Goal: Transaction & Acquisition: Purchase product/service

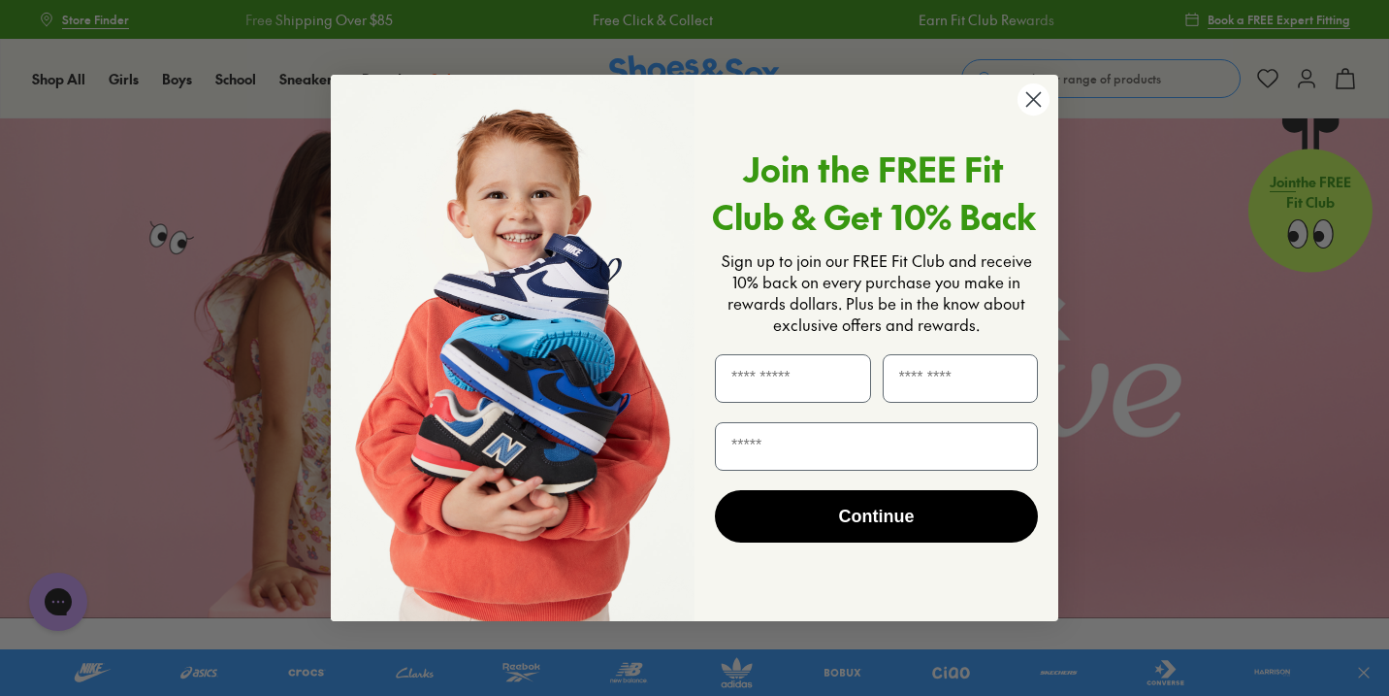
click at [1037, 105] on circle "Close dialog" at bounding box center [1034, 99] width 32 height 32
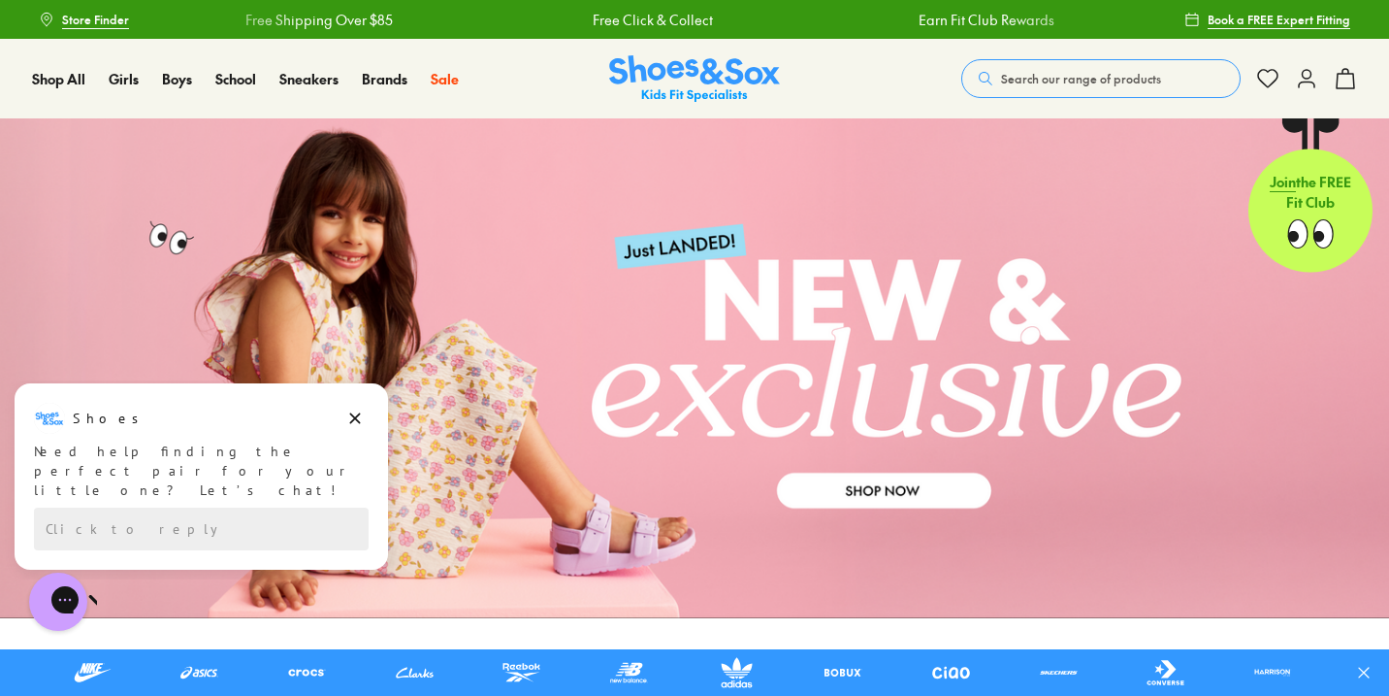
click at [1067, 84] on span "Search our range of products" at bounding box center [1081, 78] width 160 height 17
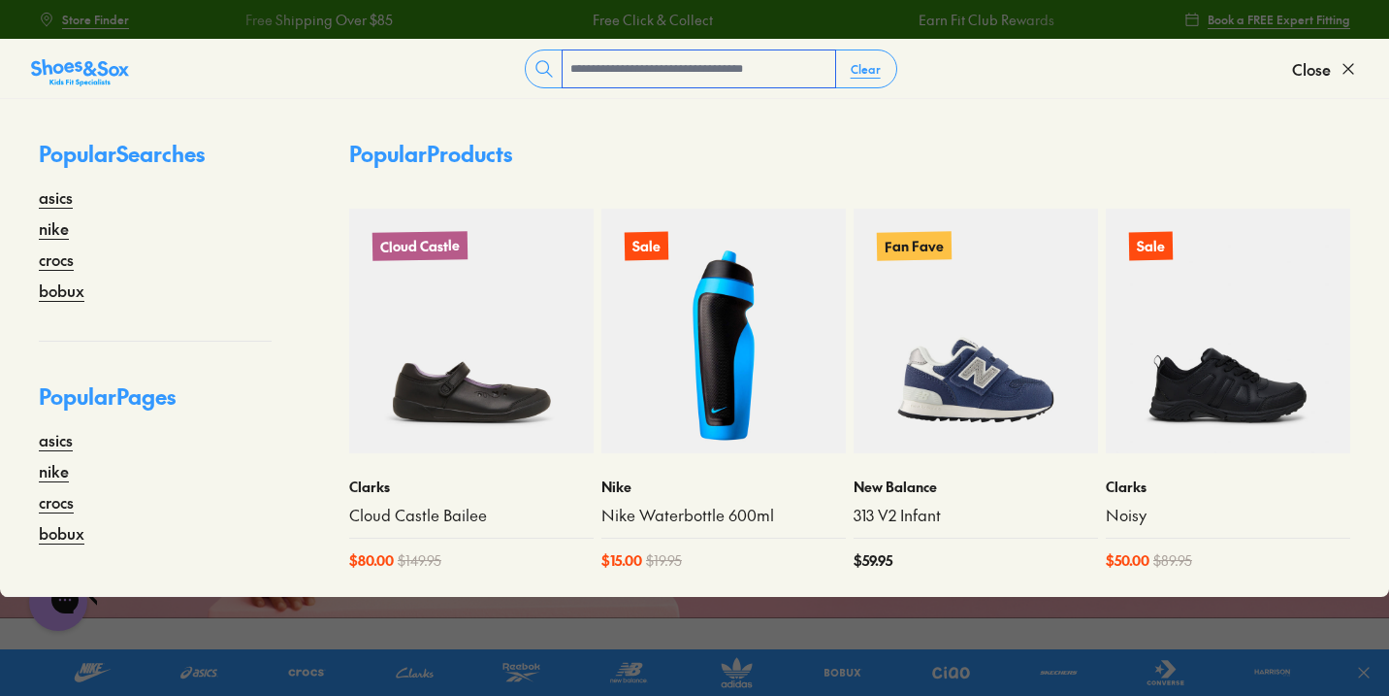
paste input "**********"
type input "**********"
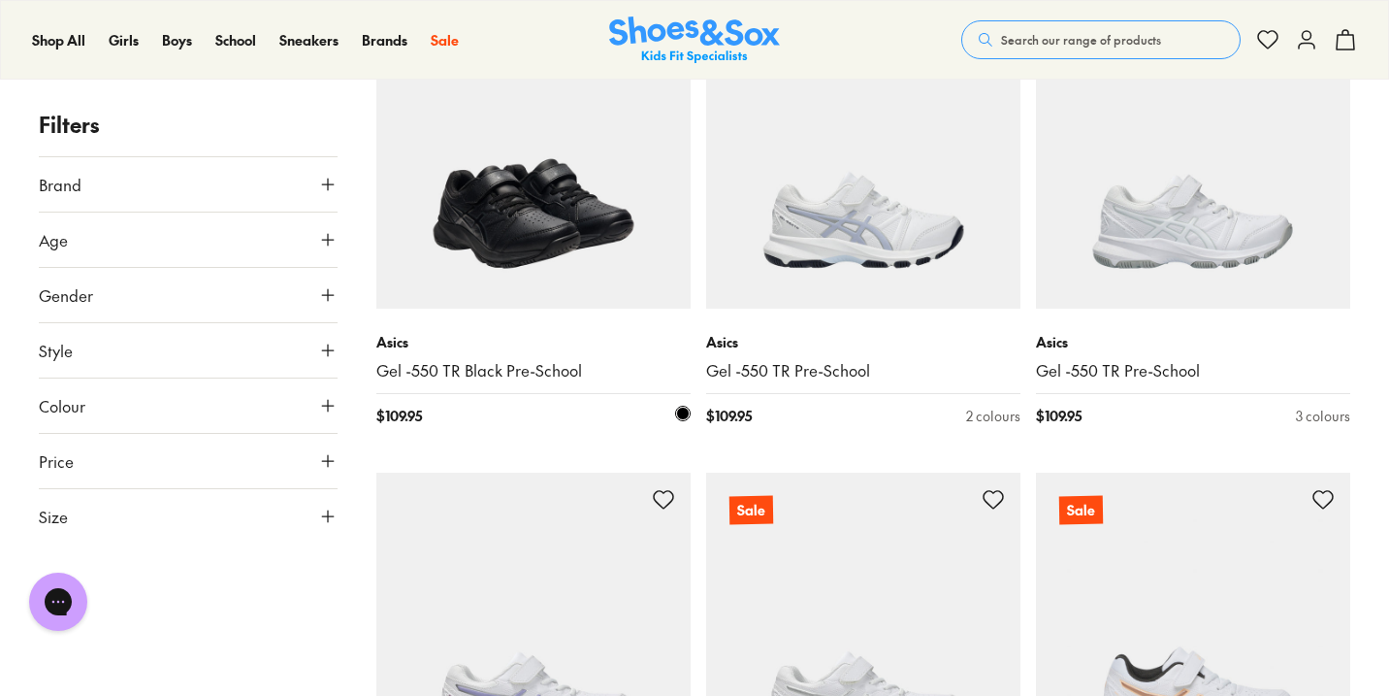
click at [556, 241] on img at bounding box center [533, 151] width 314 height 314
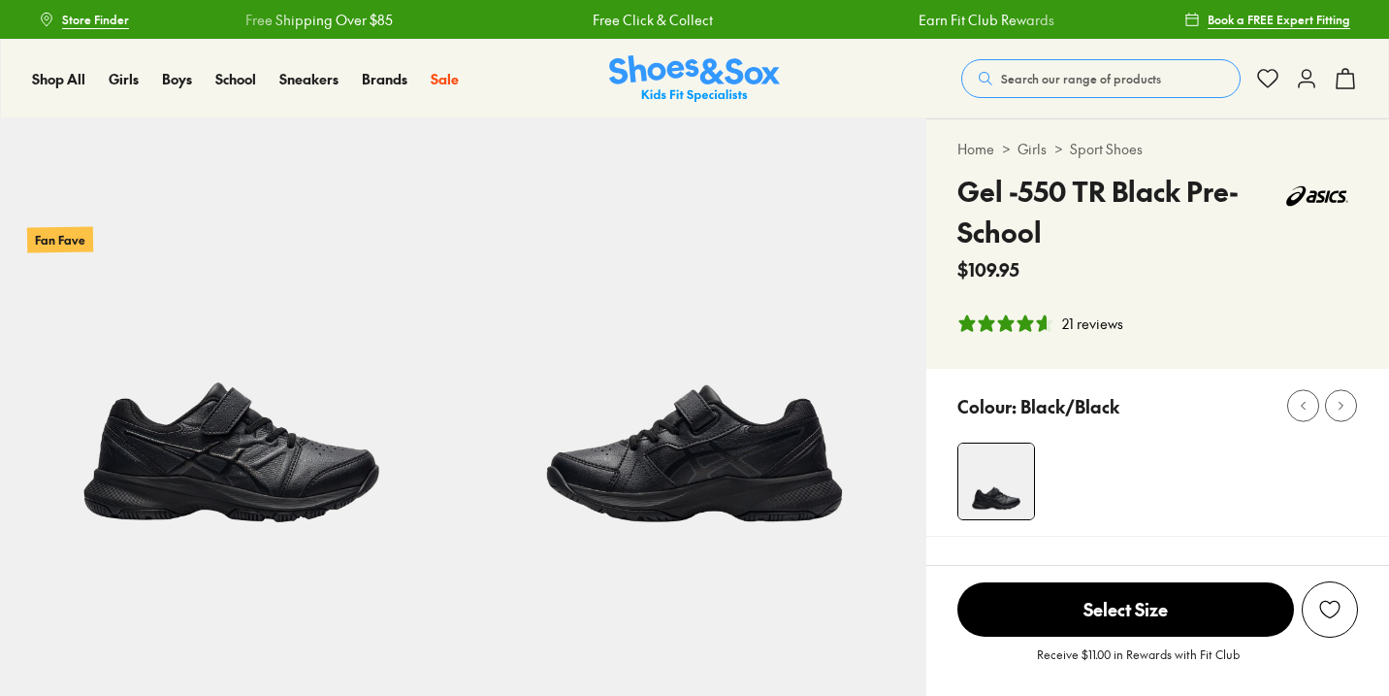
select select "*"
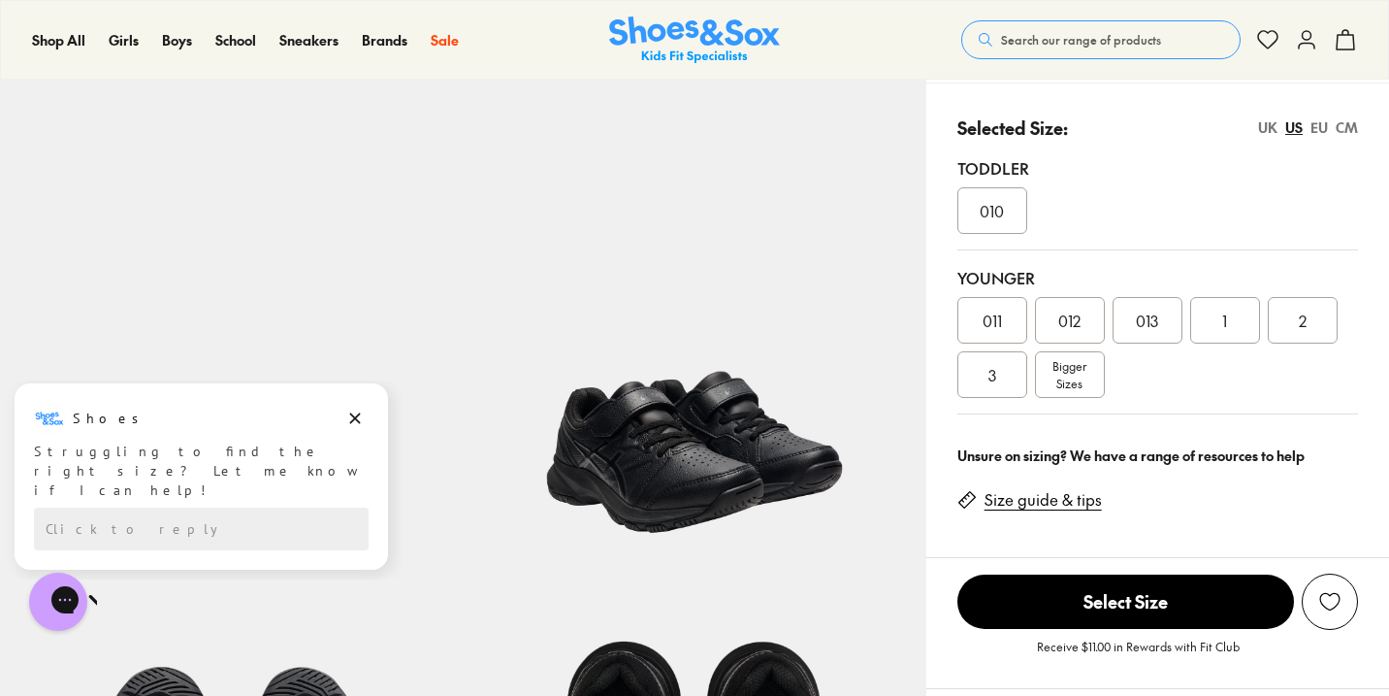
click at [1084, 372] on span "Bigger Sizes" at bounding box center [1070, 374] width 34 height 35
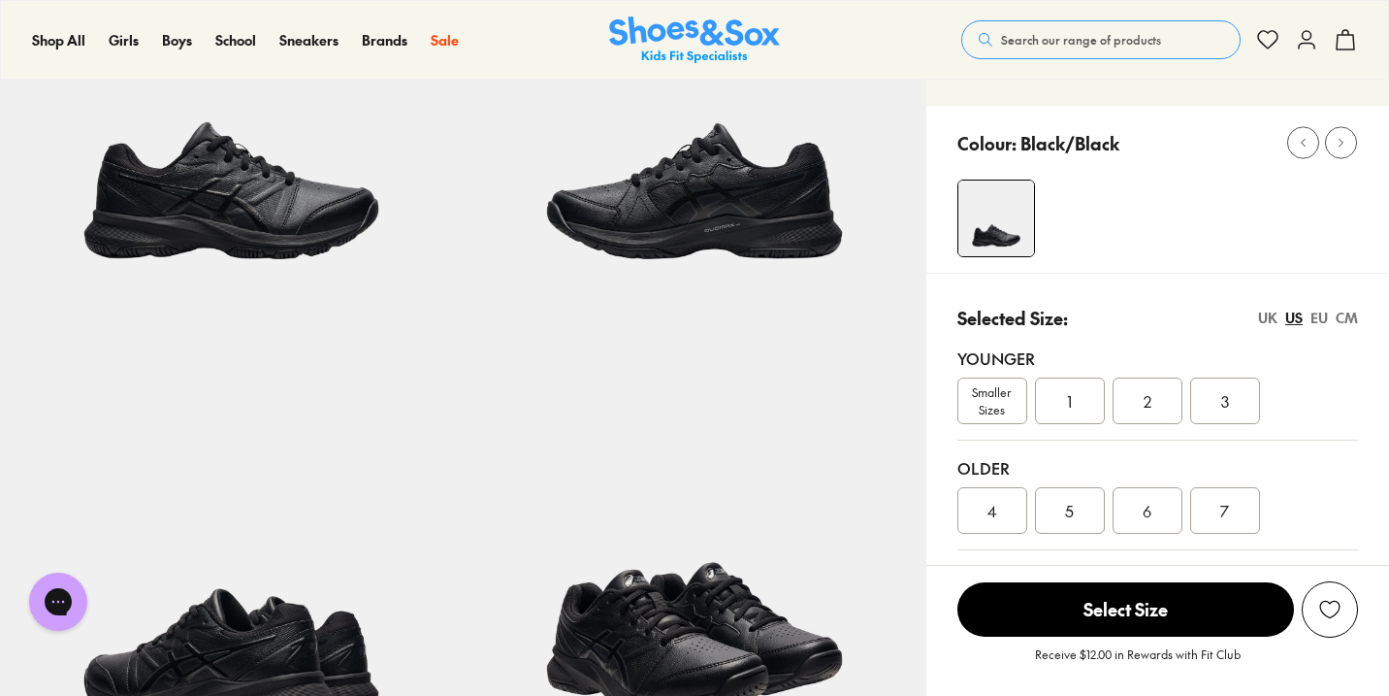
select select "*"
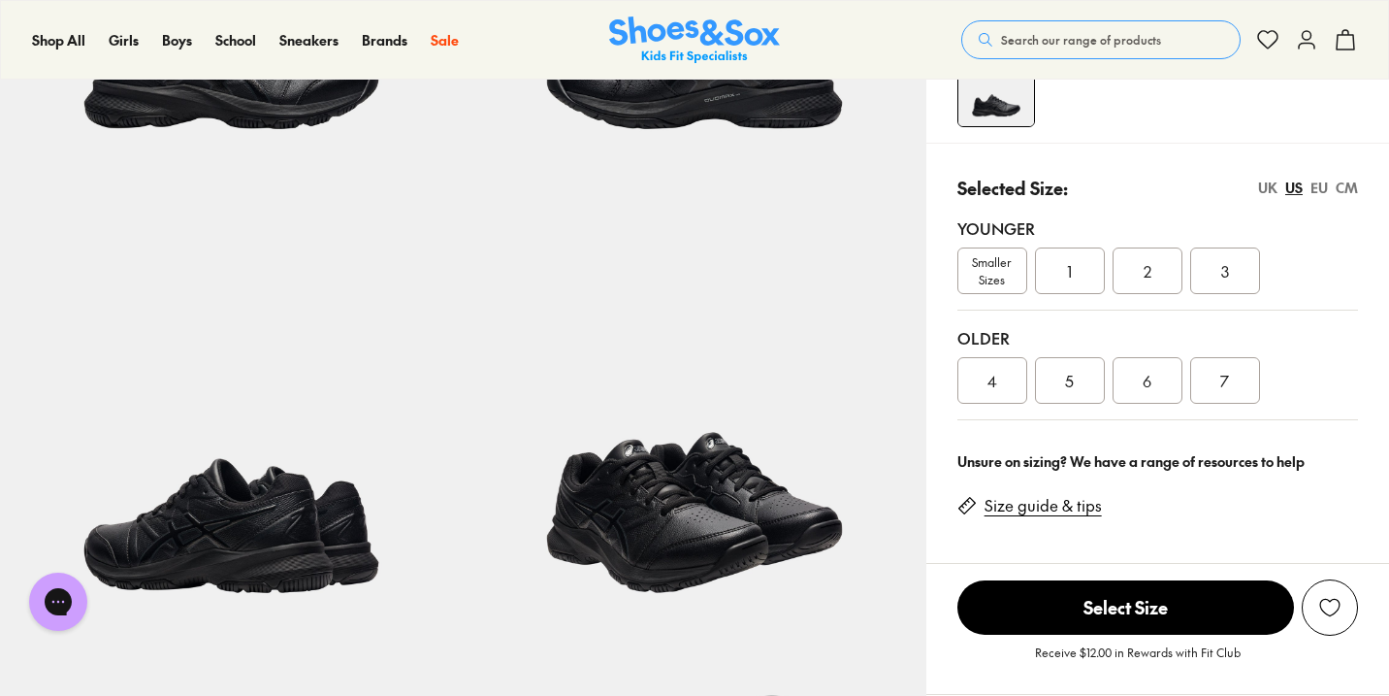
scroll to position [394, 0]
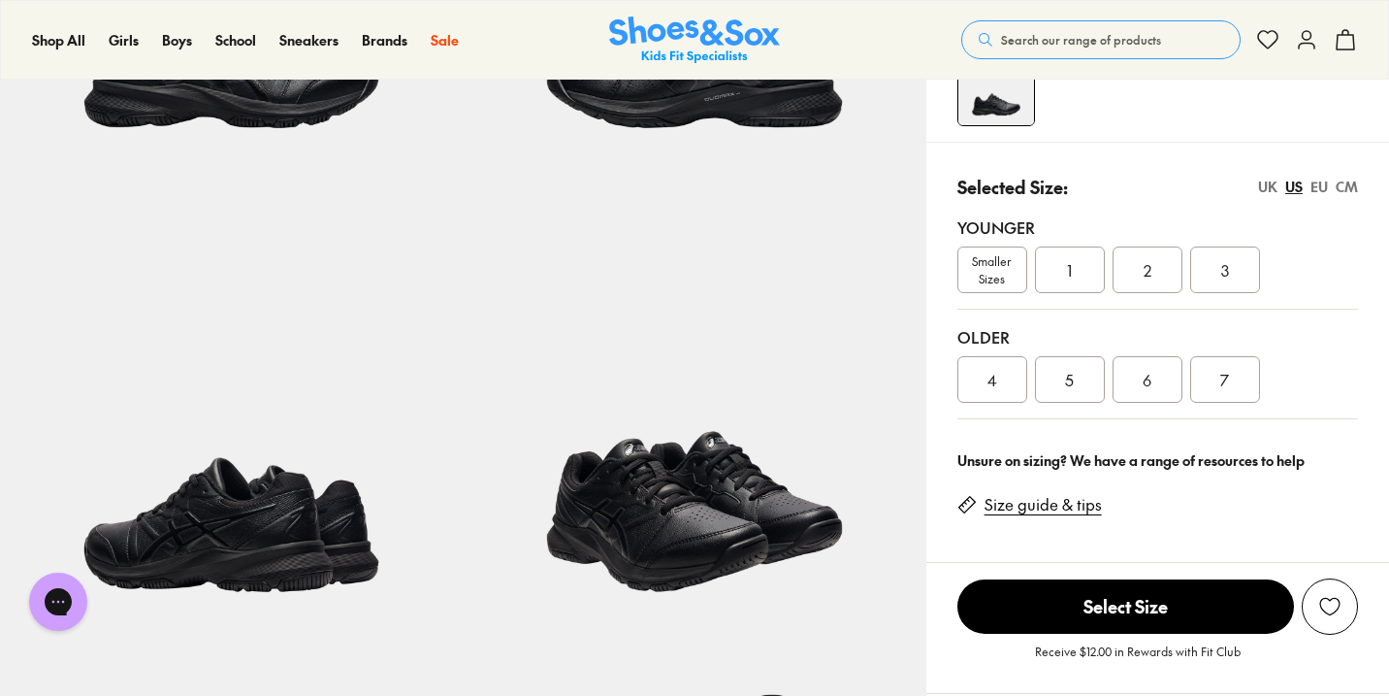
click at [1325, 184] on div "EU" at bounding box center [1319, 187] width 17 height 20
click at [1071, 275] on span "32.5" at bounding box center [1070, 269] width 28 height 23
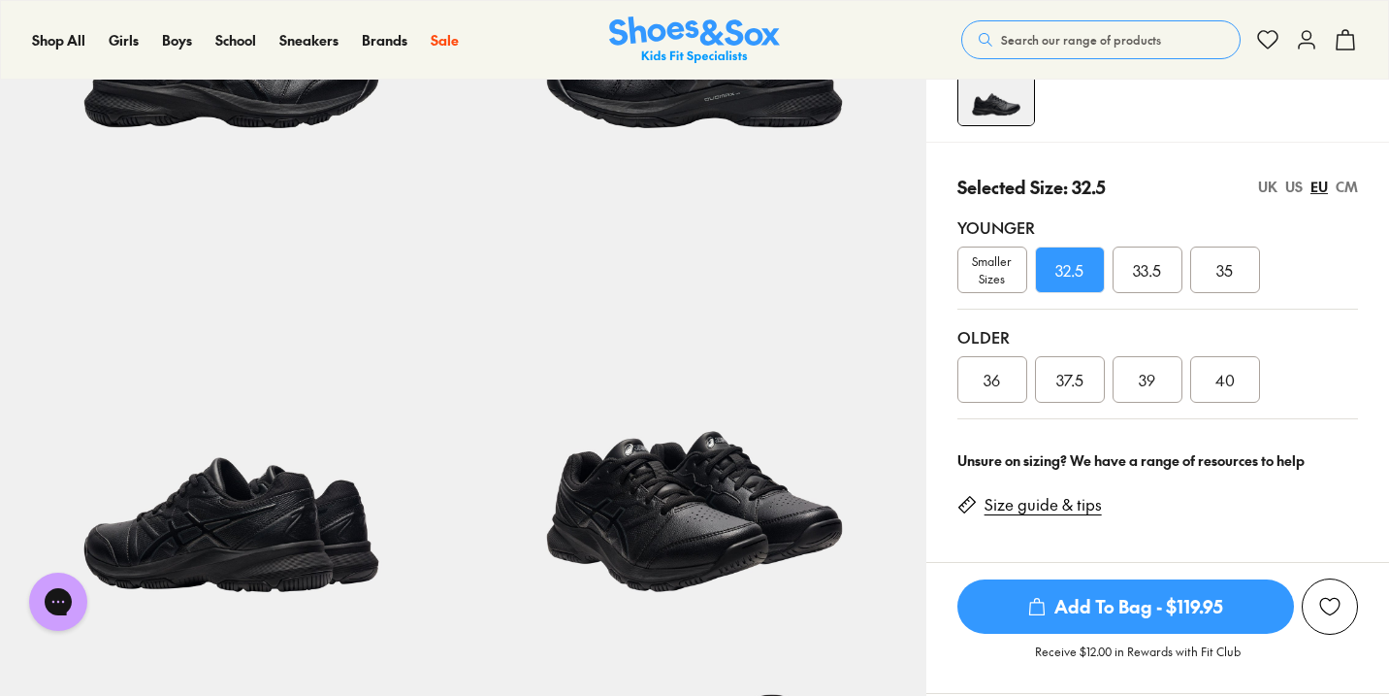
click at [1081, 607] on span "Add To Bag - $119.95" at bounding box center [1126, 606] width 337 height 54
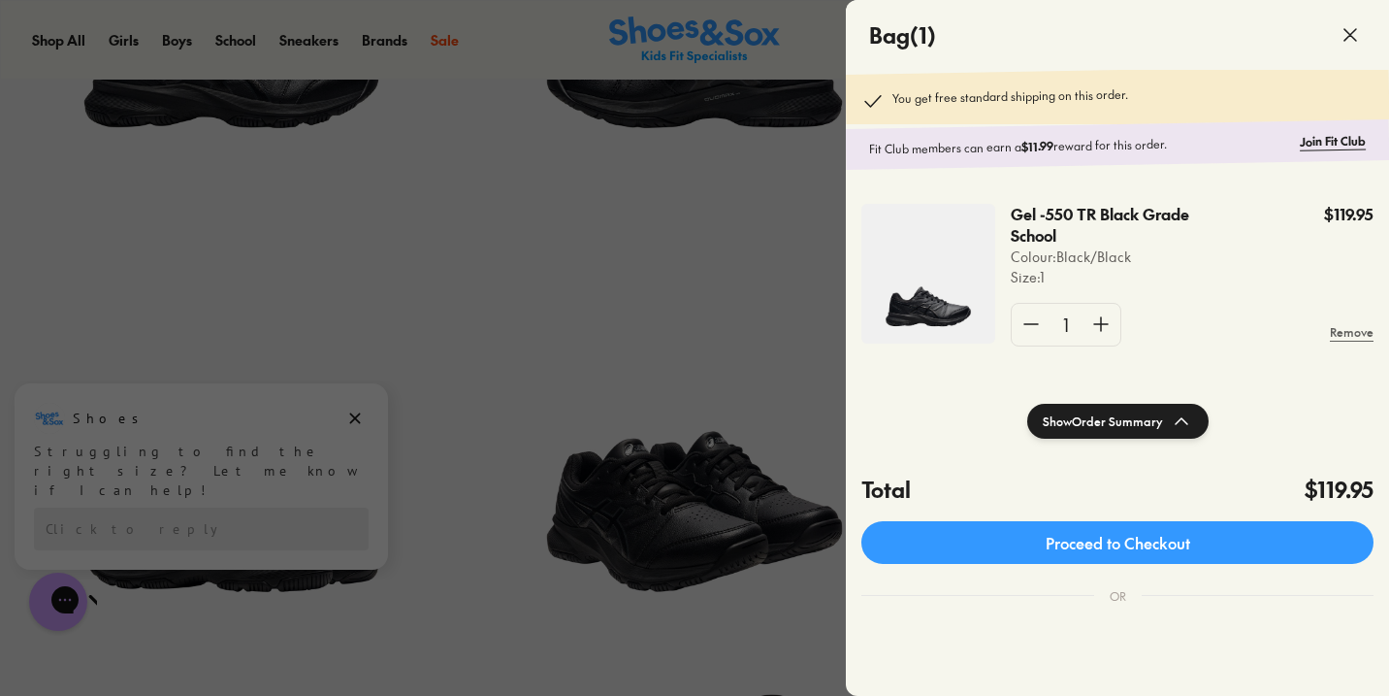
click at [1076, 431] on button "Show Order Summary" at bounding box center [1118, 421] width 181 height 35
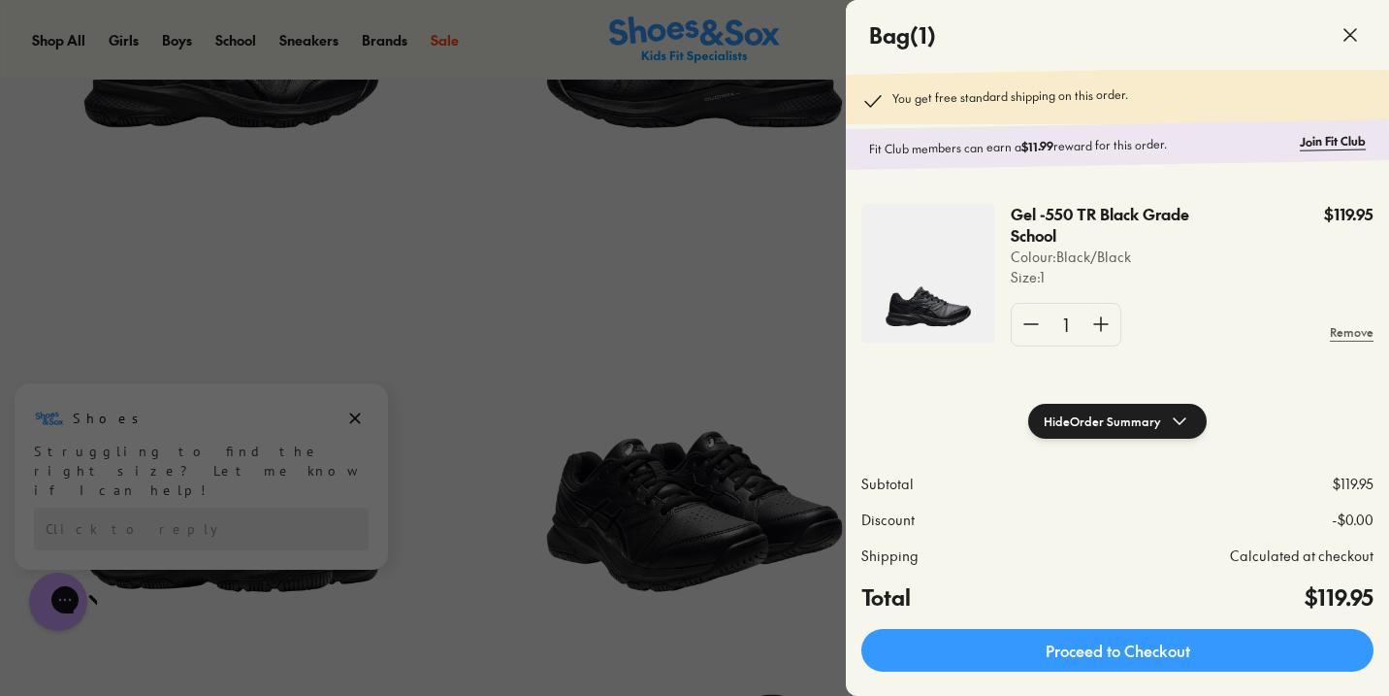
click at [1076, 431] on button "Hide Order Summary" at bounding box center [1117, 421] width 179 height 35
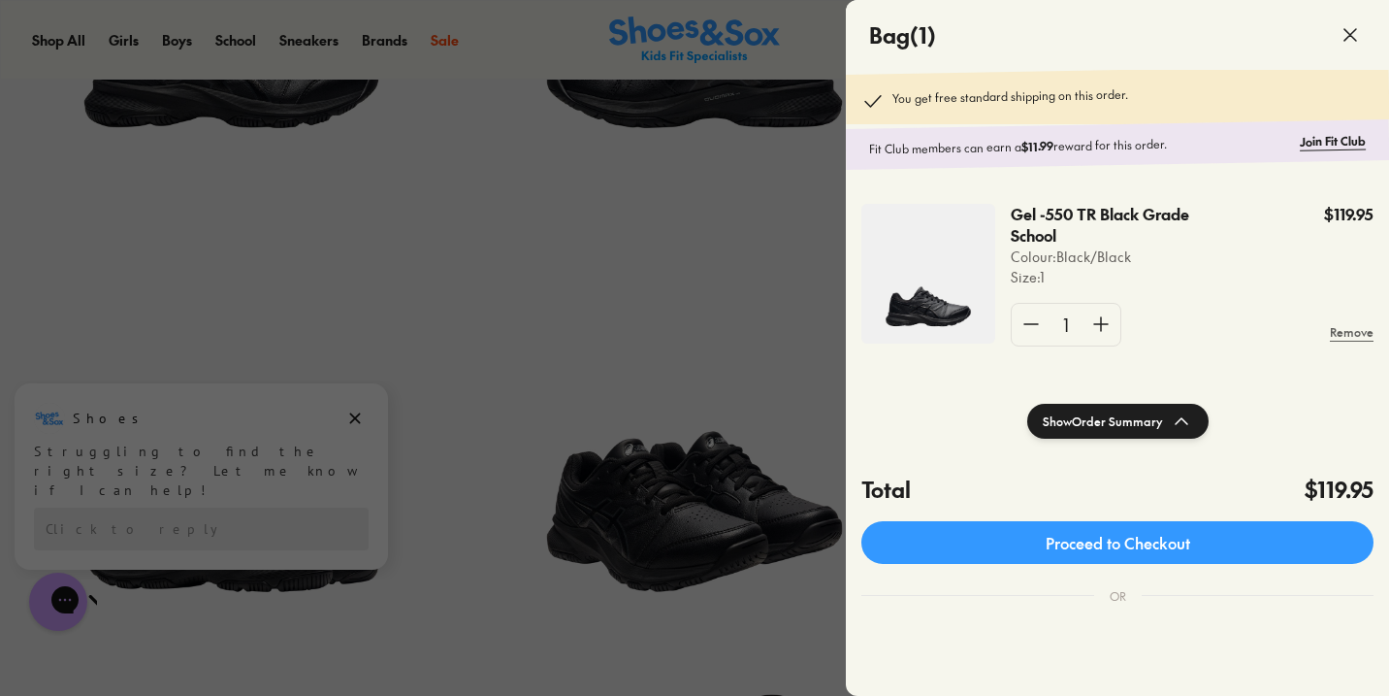
click at [937, 311] on img at bounding box center [929, 274] width 134 height 140
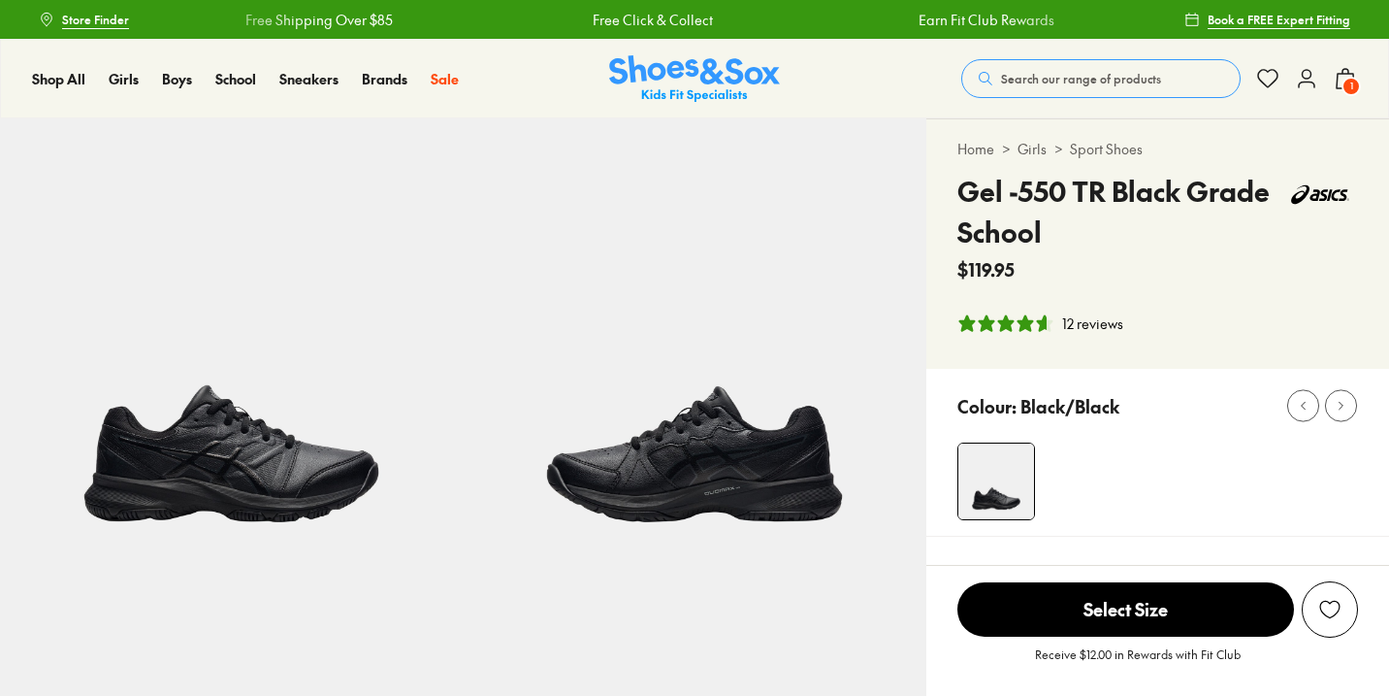
select select "*"
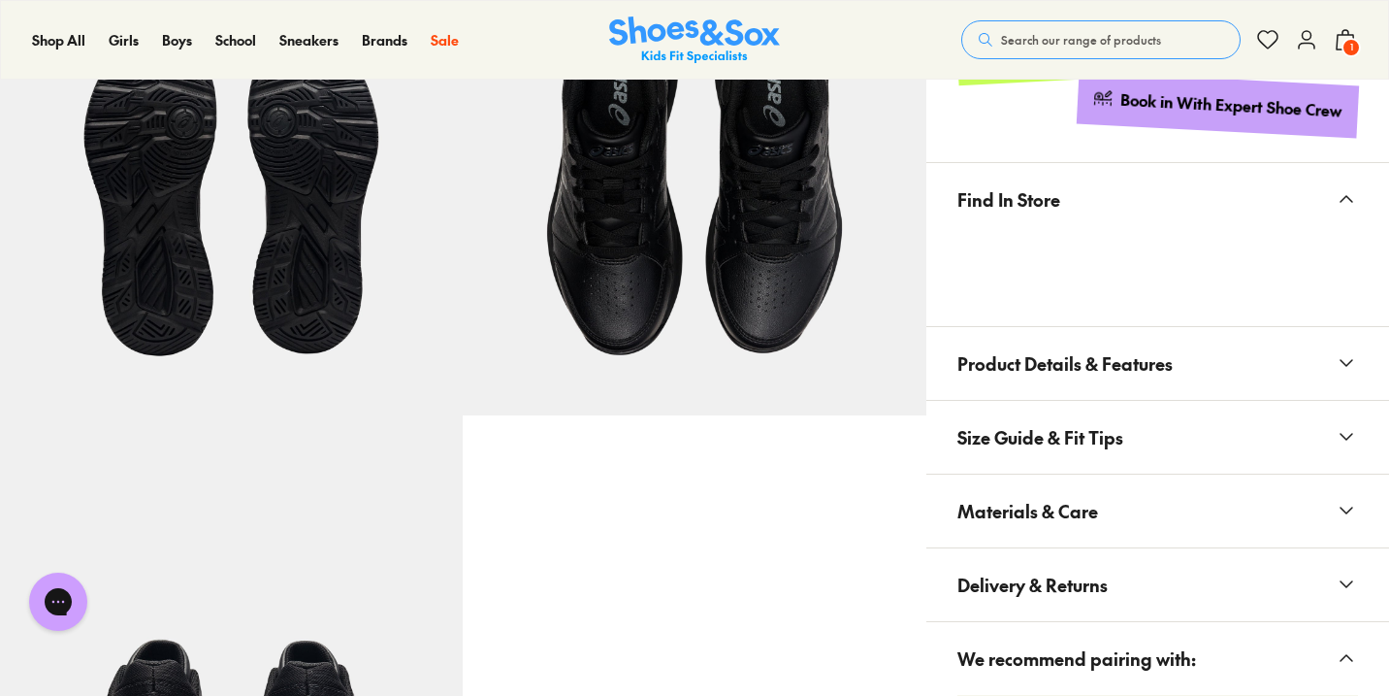
scroll to position [1219, 0]
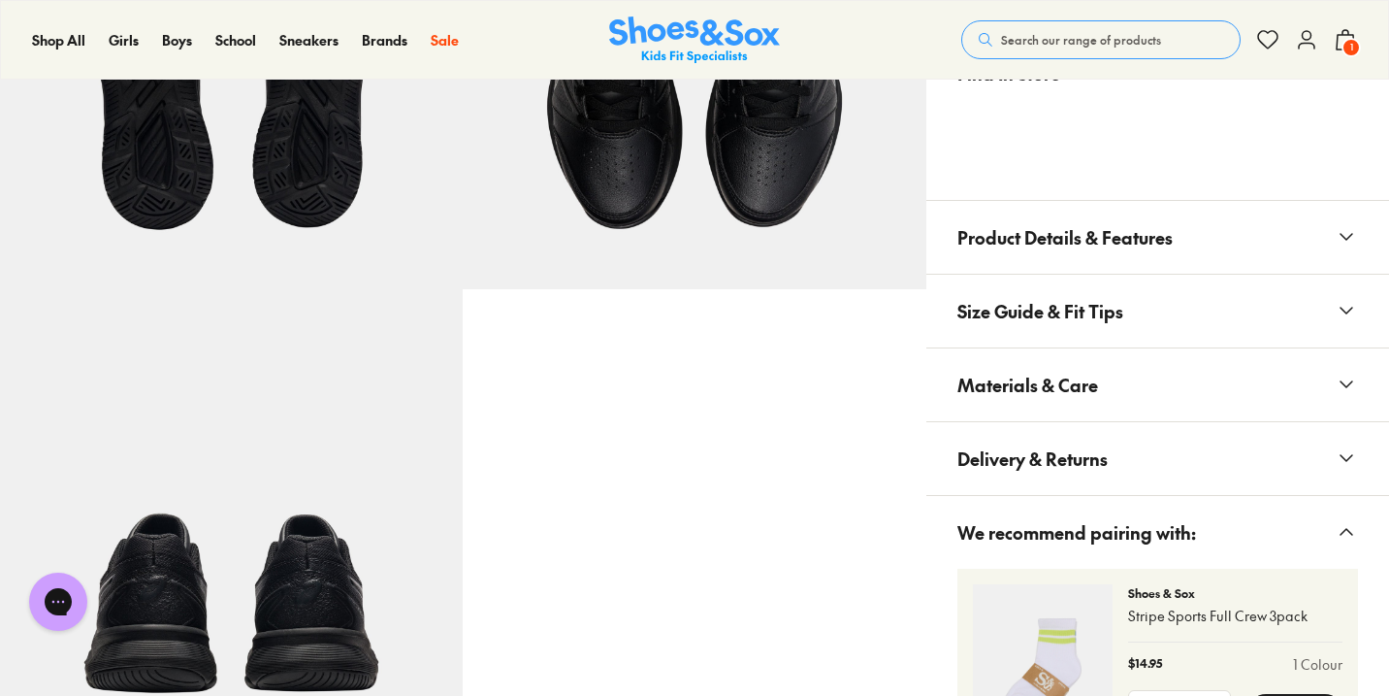
click at [1286, 240] on button "Product Details & Features" at bounding box center [1158, 237] width 463 height 73
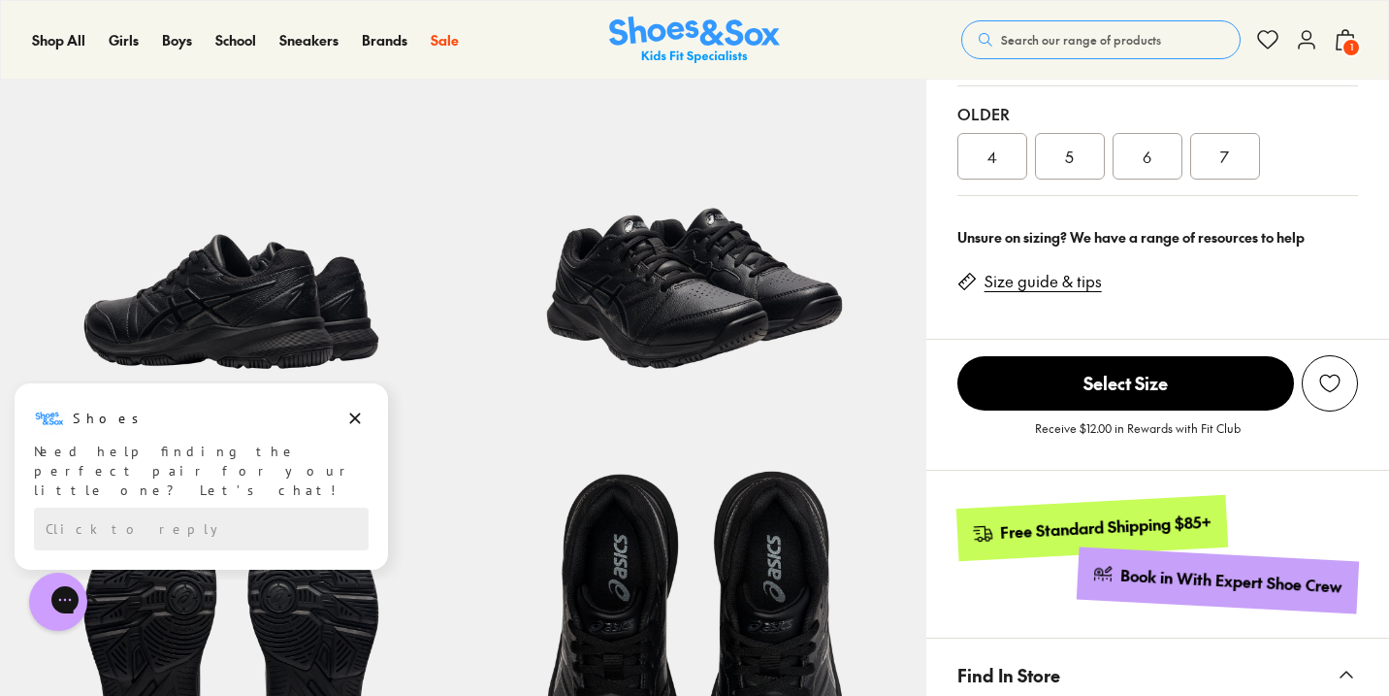
scroll to position [482, 0]
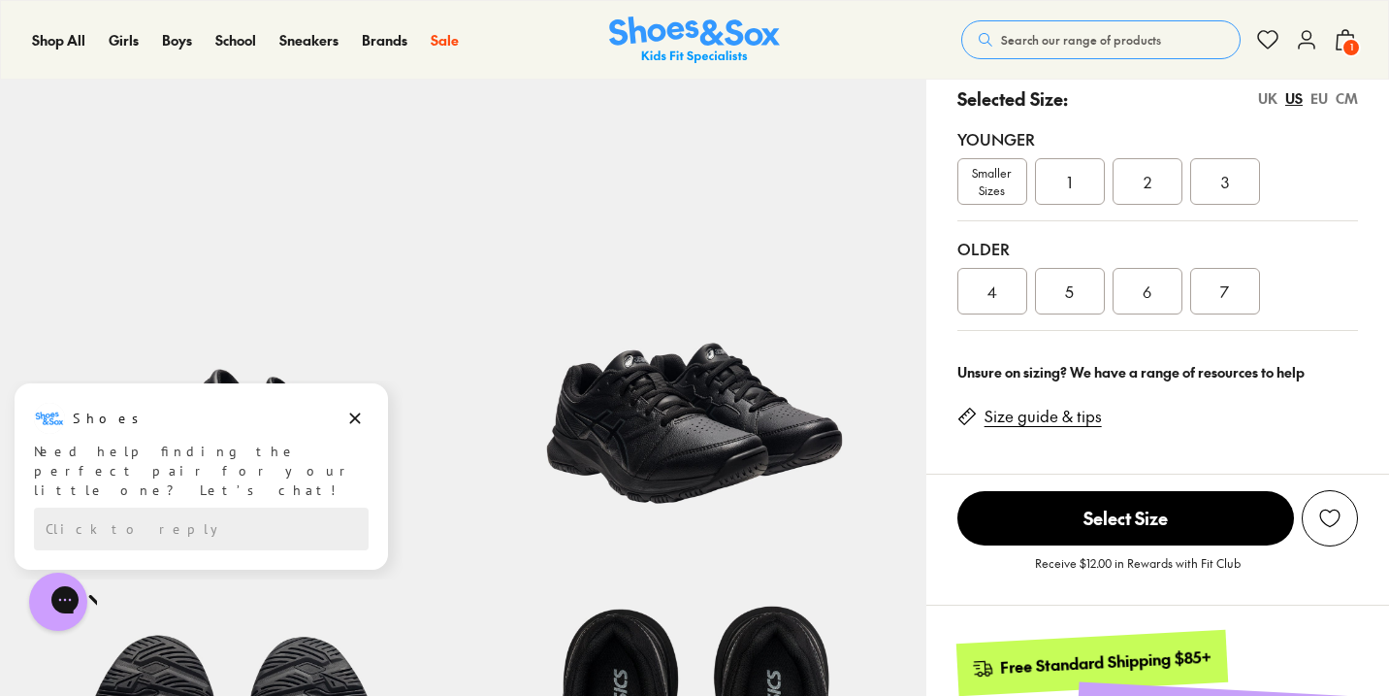
click at [668, 421] on img at bounding box center [694, 330] width 463 height 463
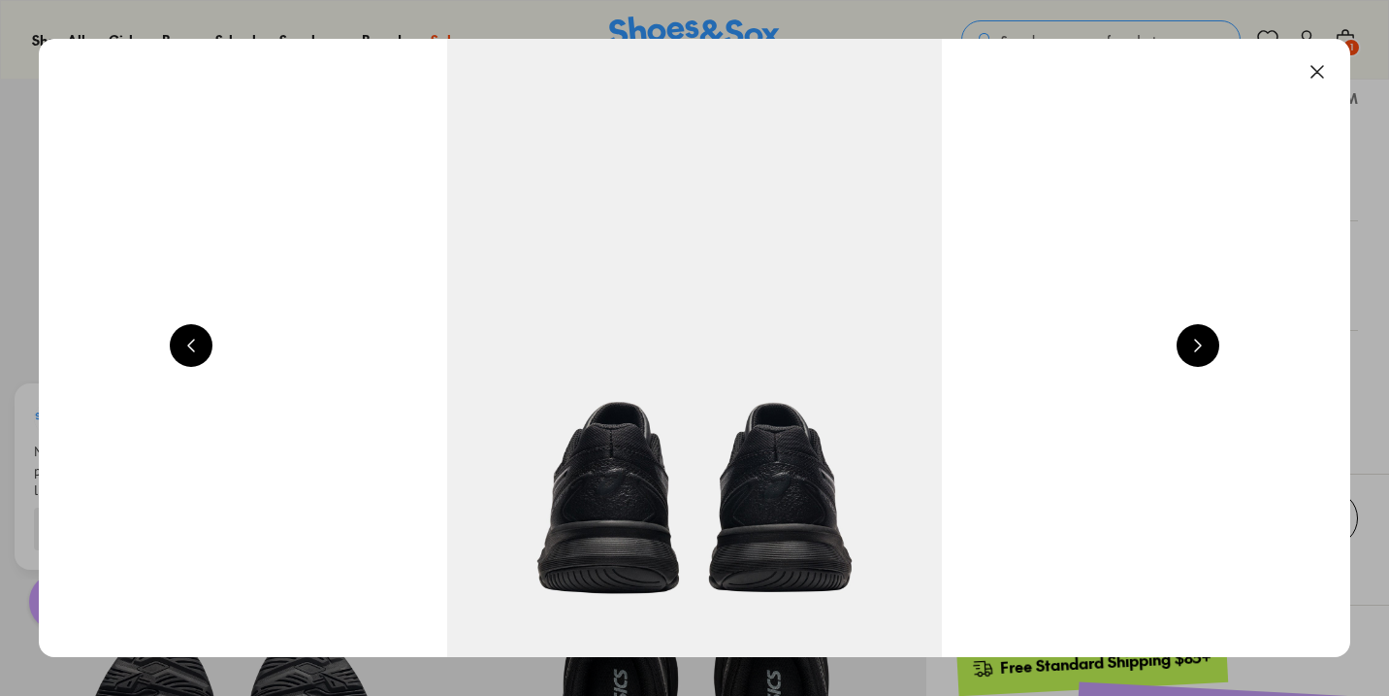
scroll to position [0, 5278]
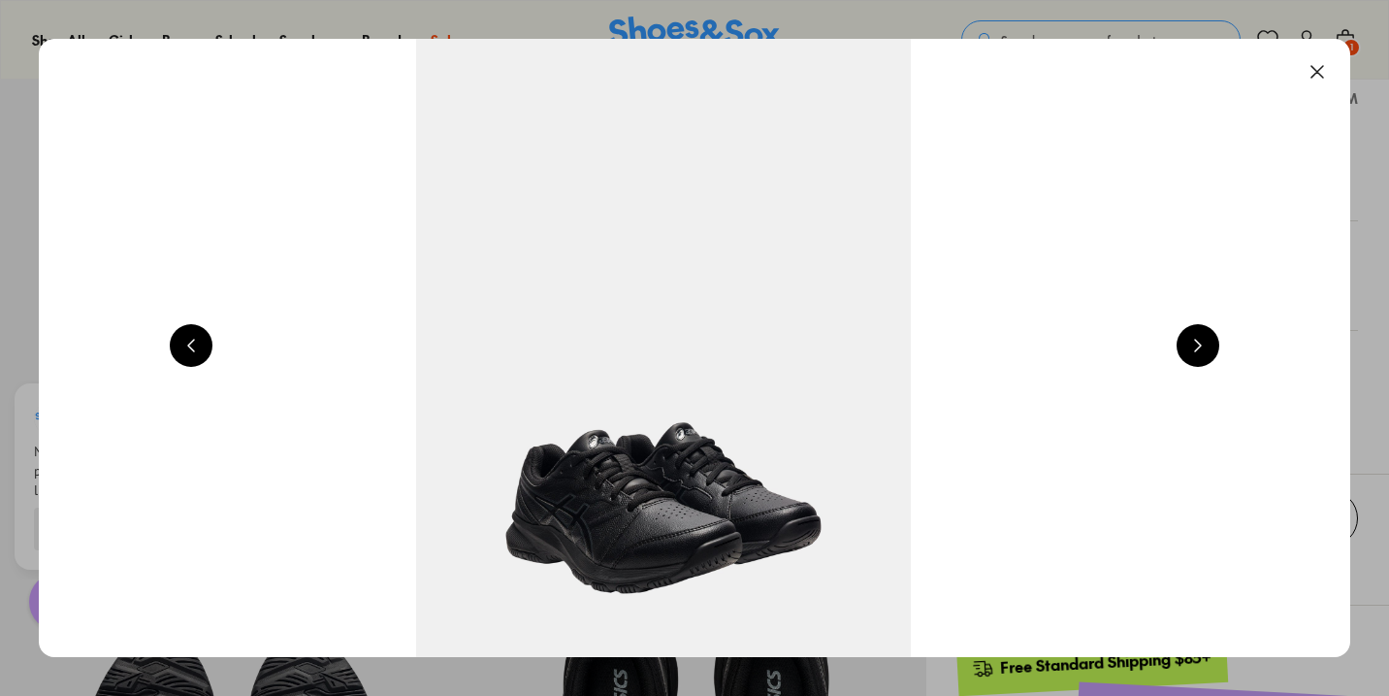
click at [1205, 336] on button at bounding box center [1198, 345] width 43 height 43
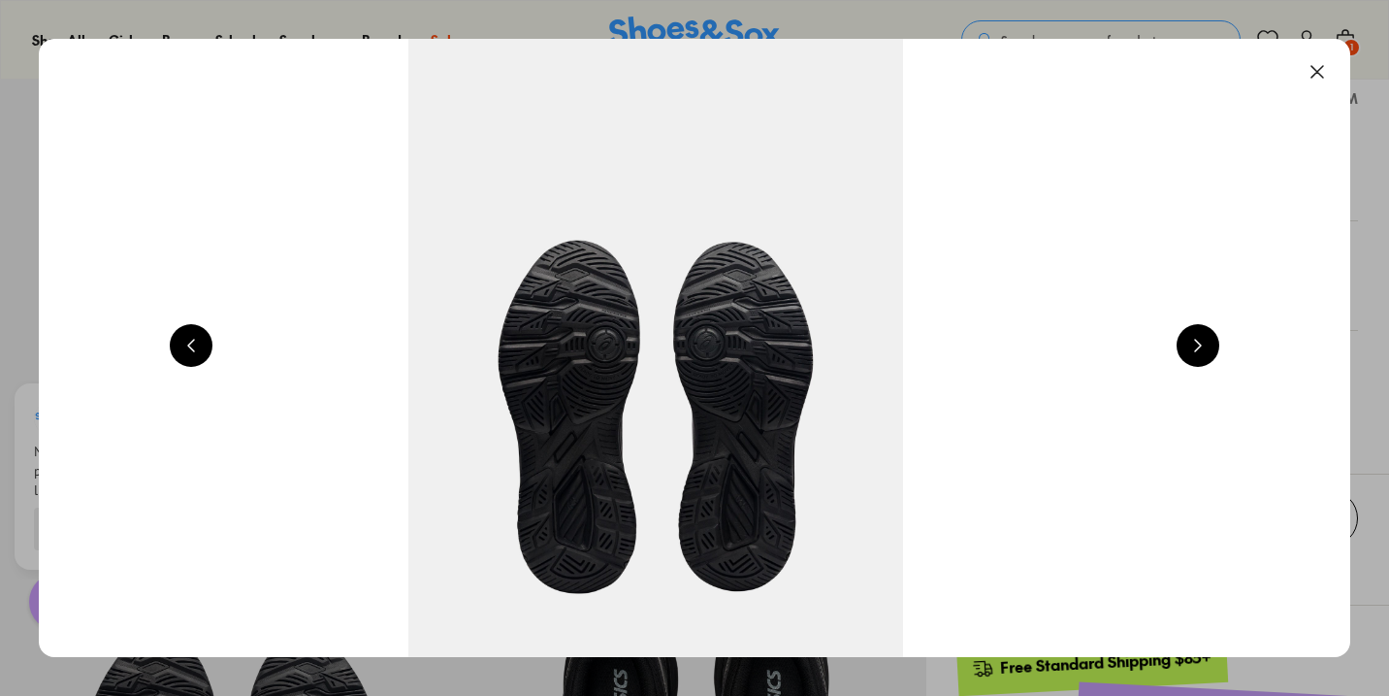
click at [1205, 336] on button at bounding box center [1198, 345] width 43 height 43
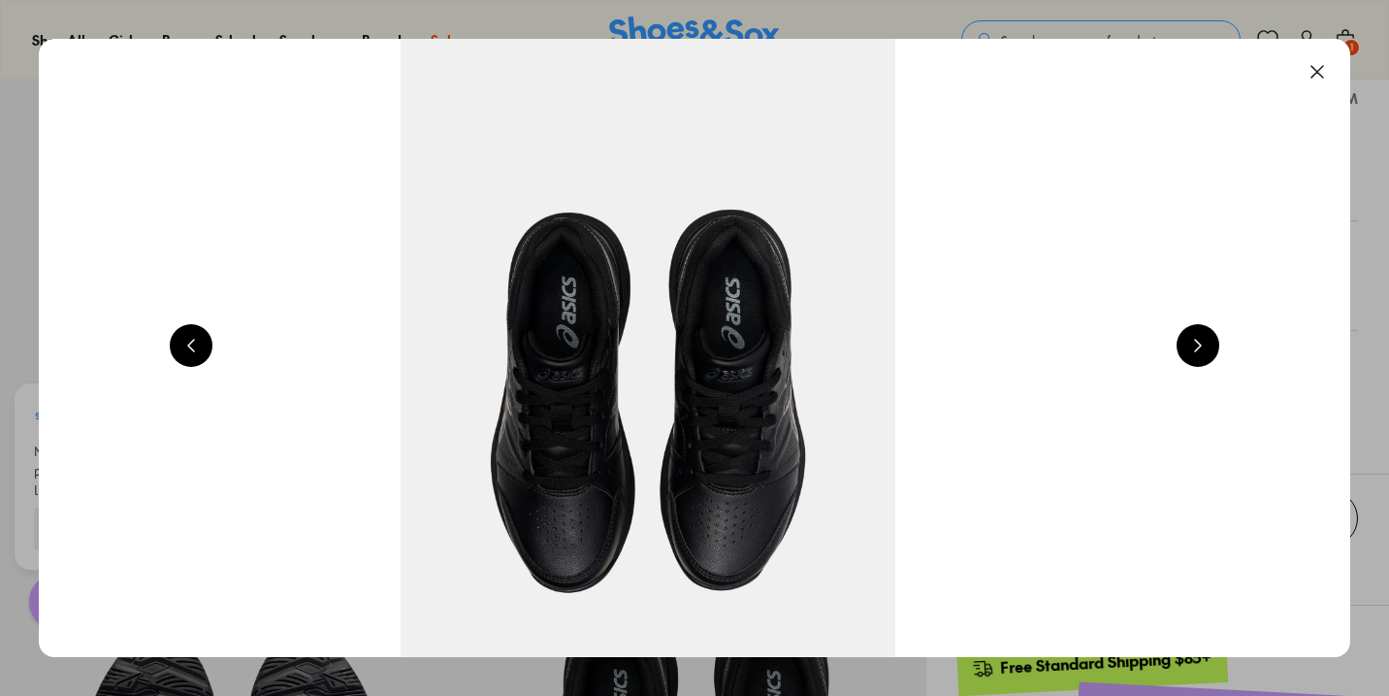
click at [1205, 337] on button at bounding box center [1198, 345] width 43 height 43
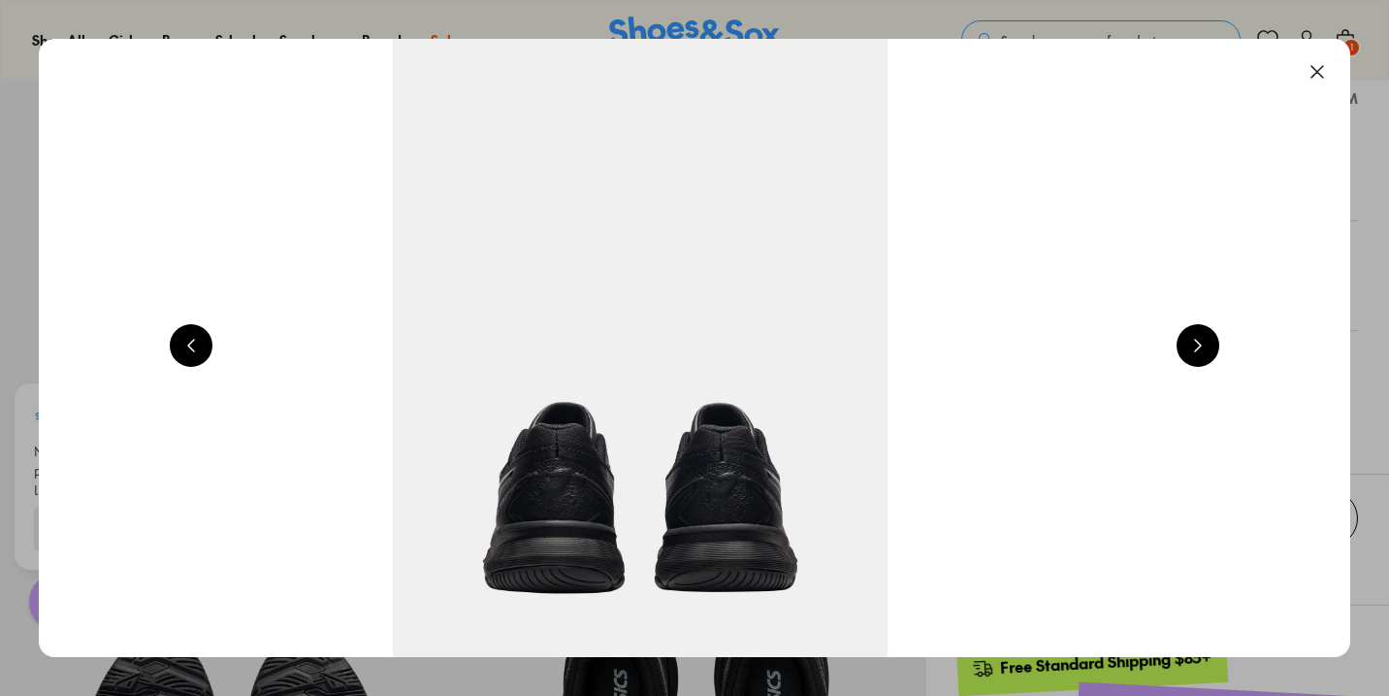
click at [1205, 337] on button at bounding box center [1198, 345] width 43 height 43
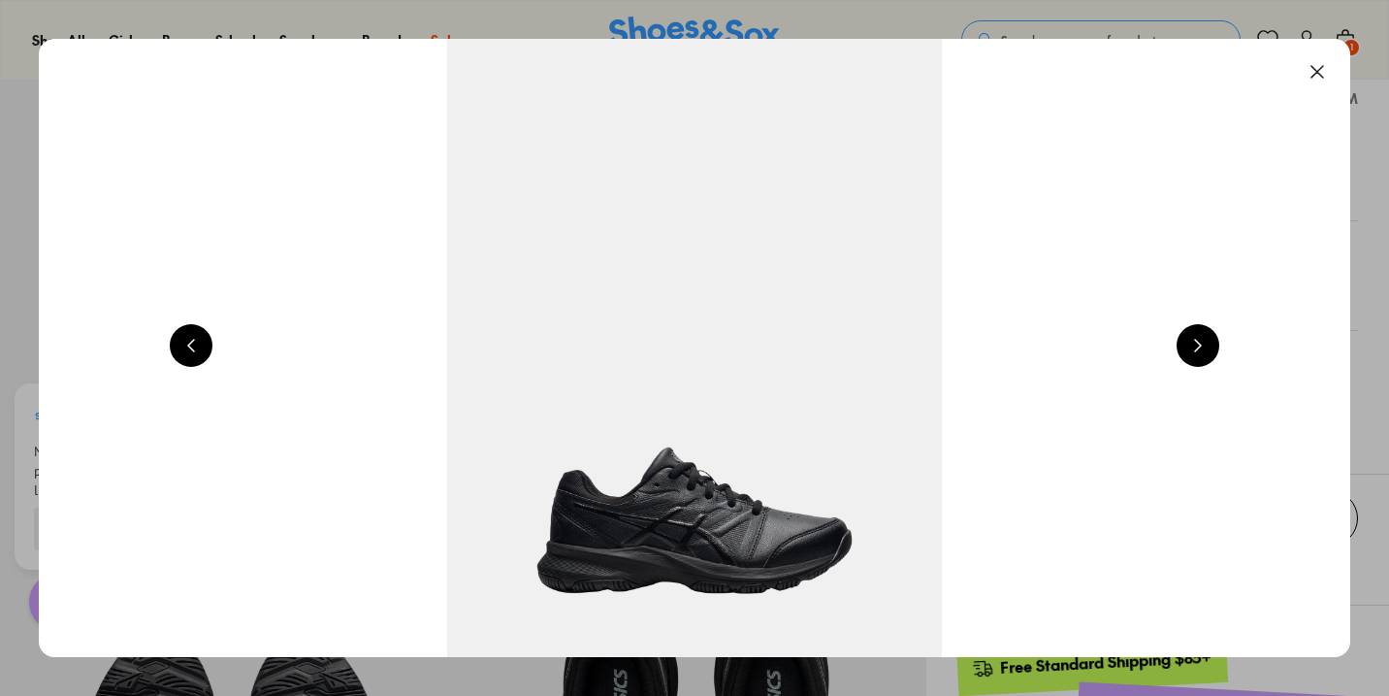
scroll to position [0, 1320]
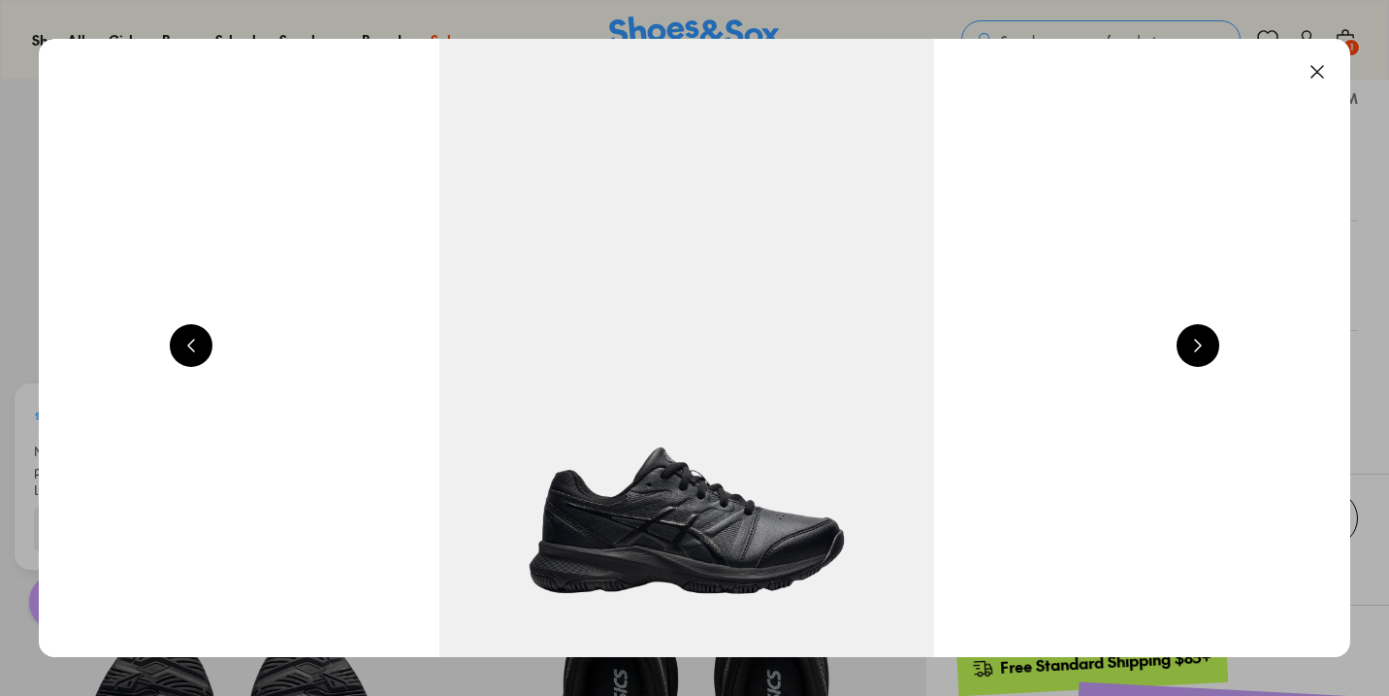
click at [1205, 337] on button at bounding box center [1198, 345] width 43 height 43
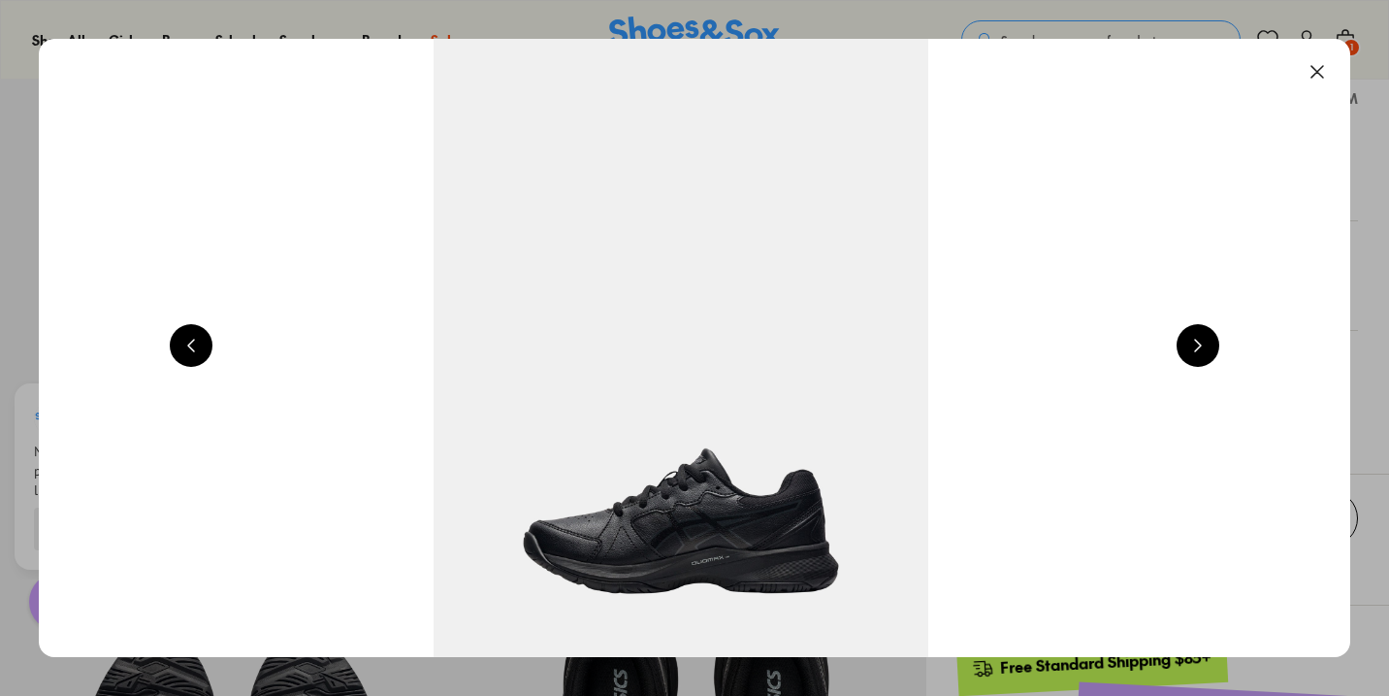
scroll to position [0, 2639]
click at [1205, 337] on button at bounding box center [1198, 345] width 43 height 43
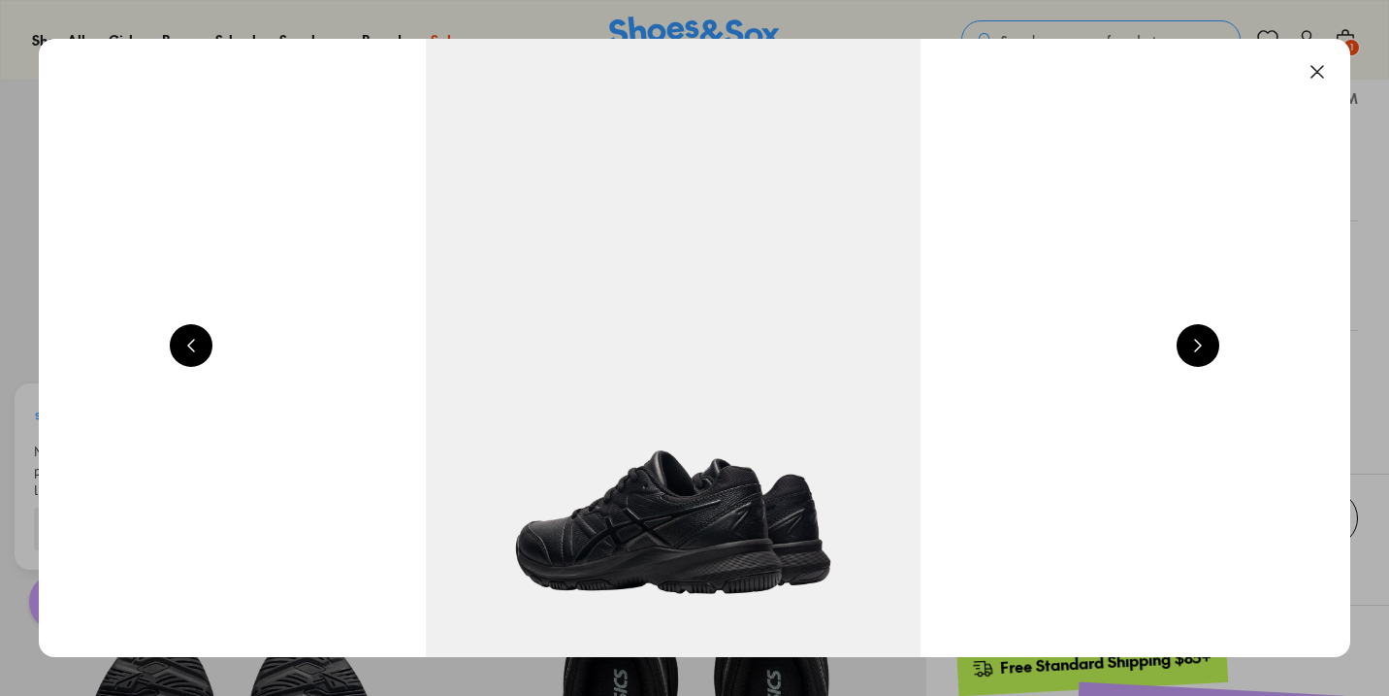
scroll to position [0, 3959]
click at [1324, 66] on button at bounding box center [1317, 71] width 43 height 43
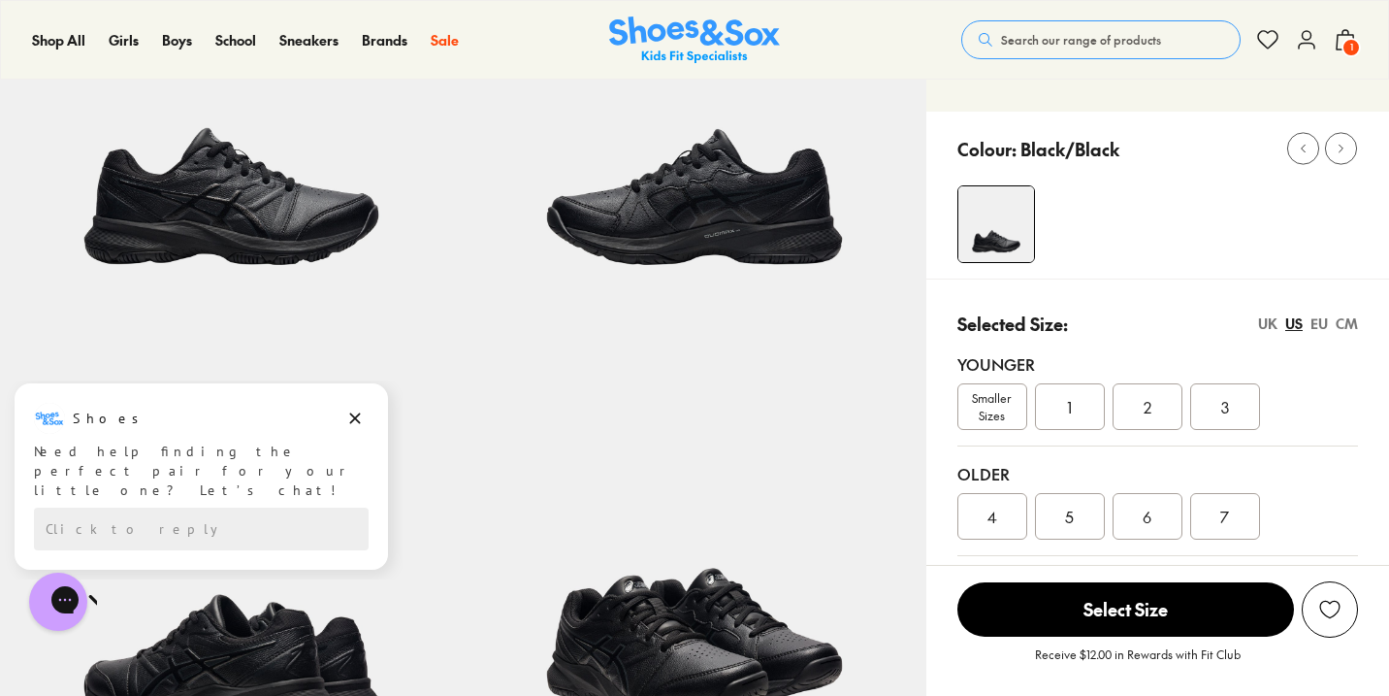
scroll to position [0, 0]
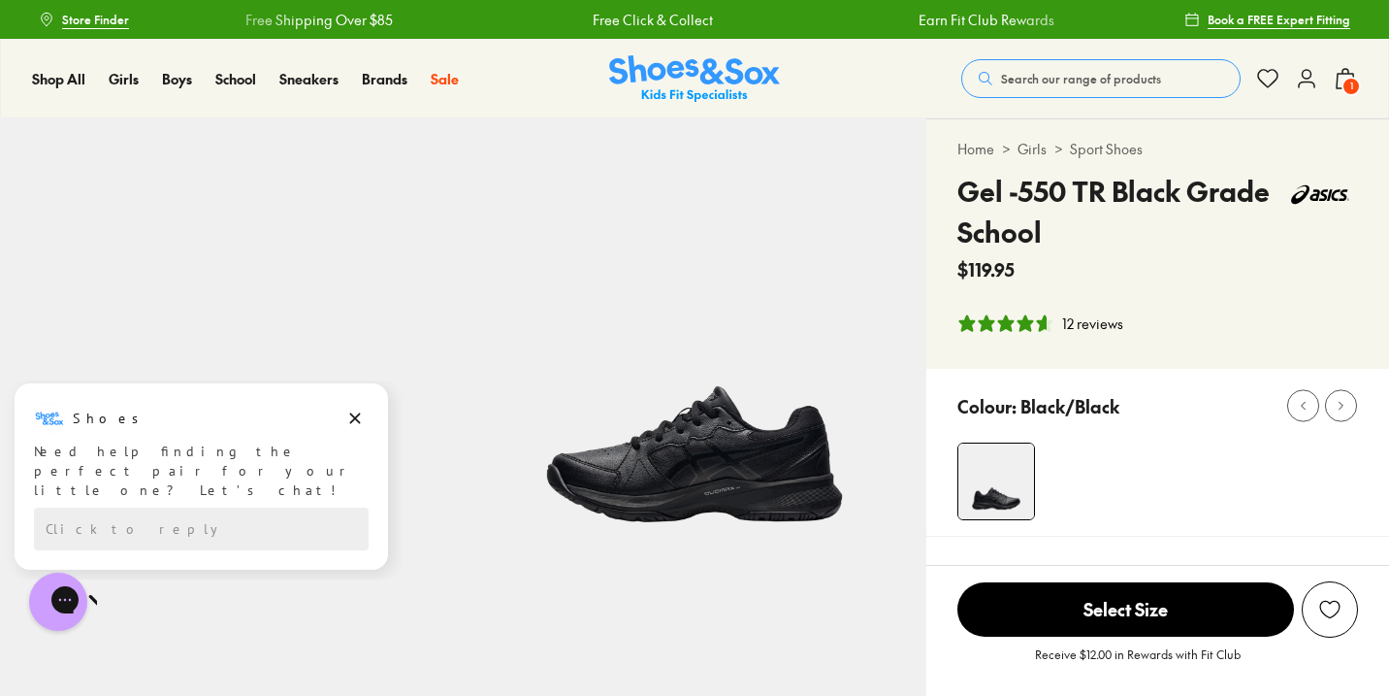
click at [678, 306] on img at bounding box center [694, 349] width 463 height 463
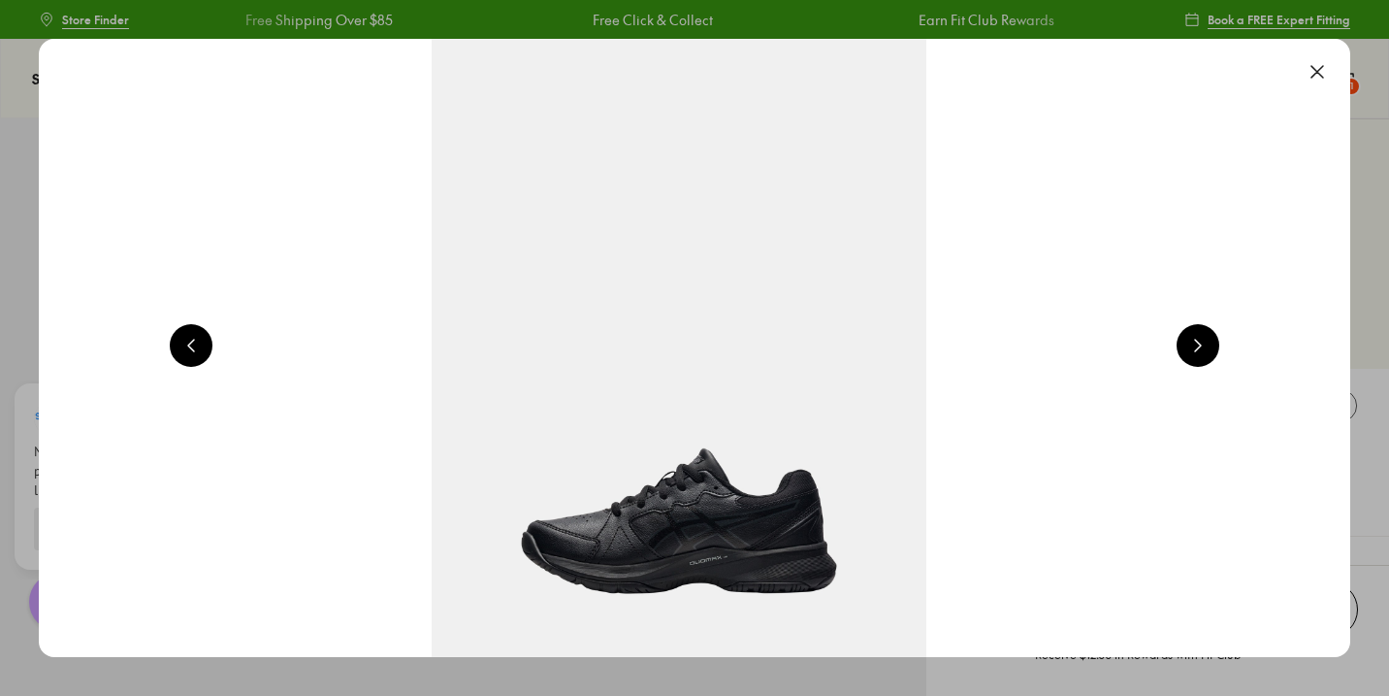
click at [1324, 67] on button at bounding box center [1317, 71] width 43 height 43
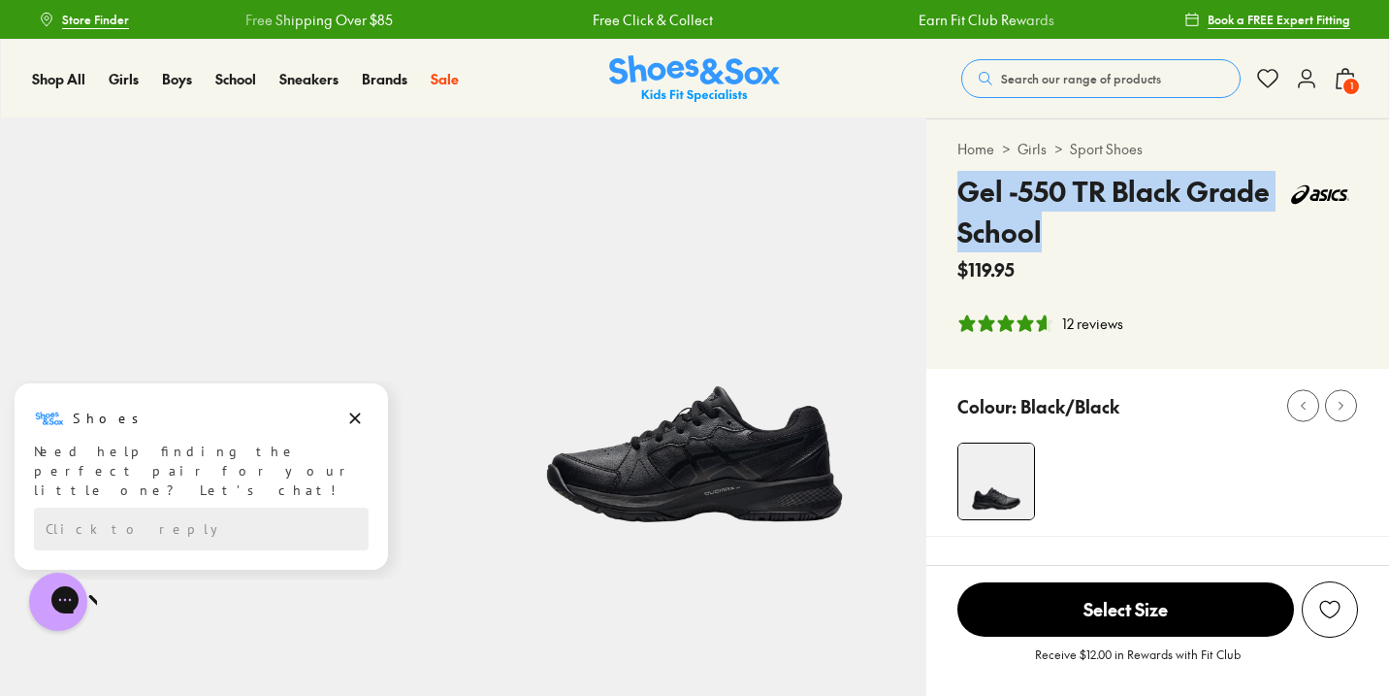
drag, startPoint x: 1051, startPoint y: 233, endPoint x: 962, endPoint y: 187, distance: 100.2
click at [962, 187] on h4 "Gel -550 TR Black Grade School" at bounding box center [1121, 212] width 326 height 82
copy h4 "Gel -550 TR Black Grade School"
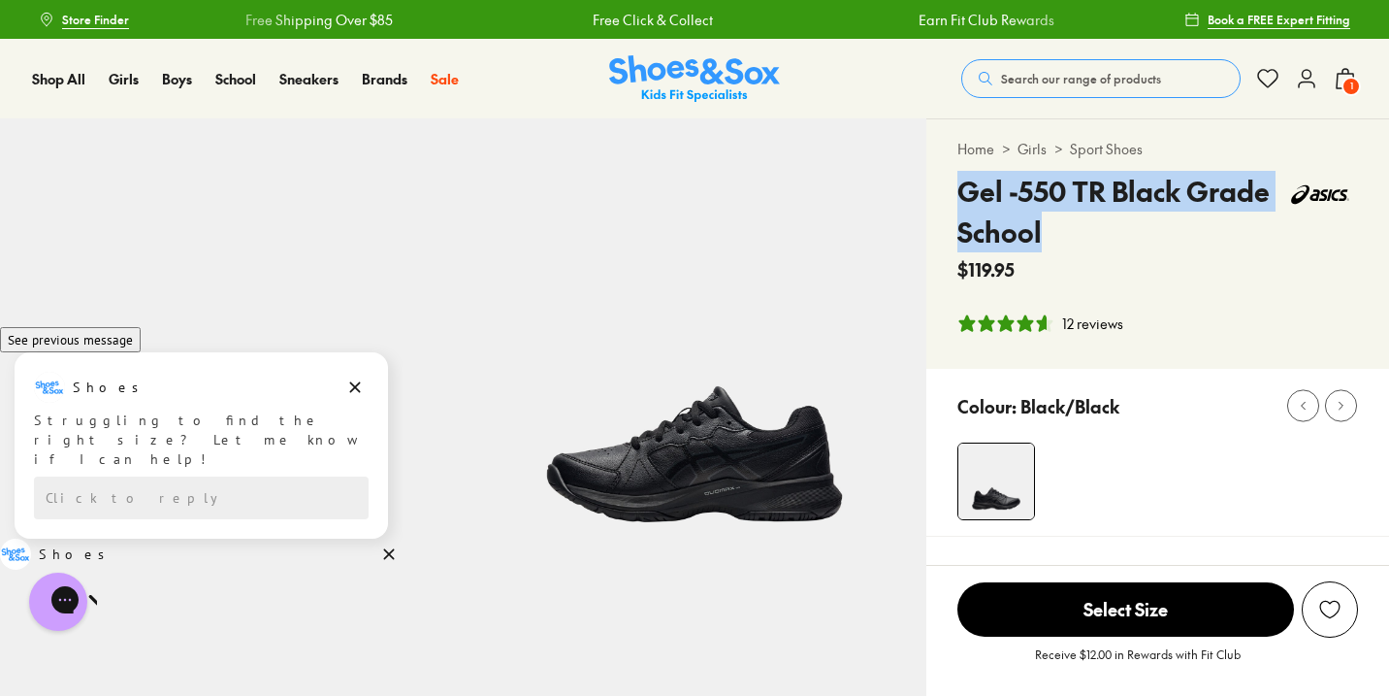
click at [1054, 80] on span "Search our range of products" at bounding box center [1081, 78] width 160 height 17
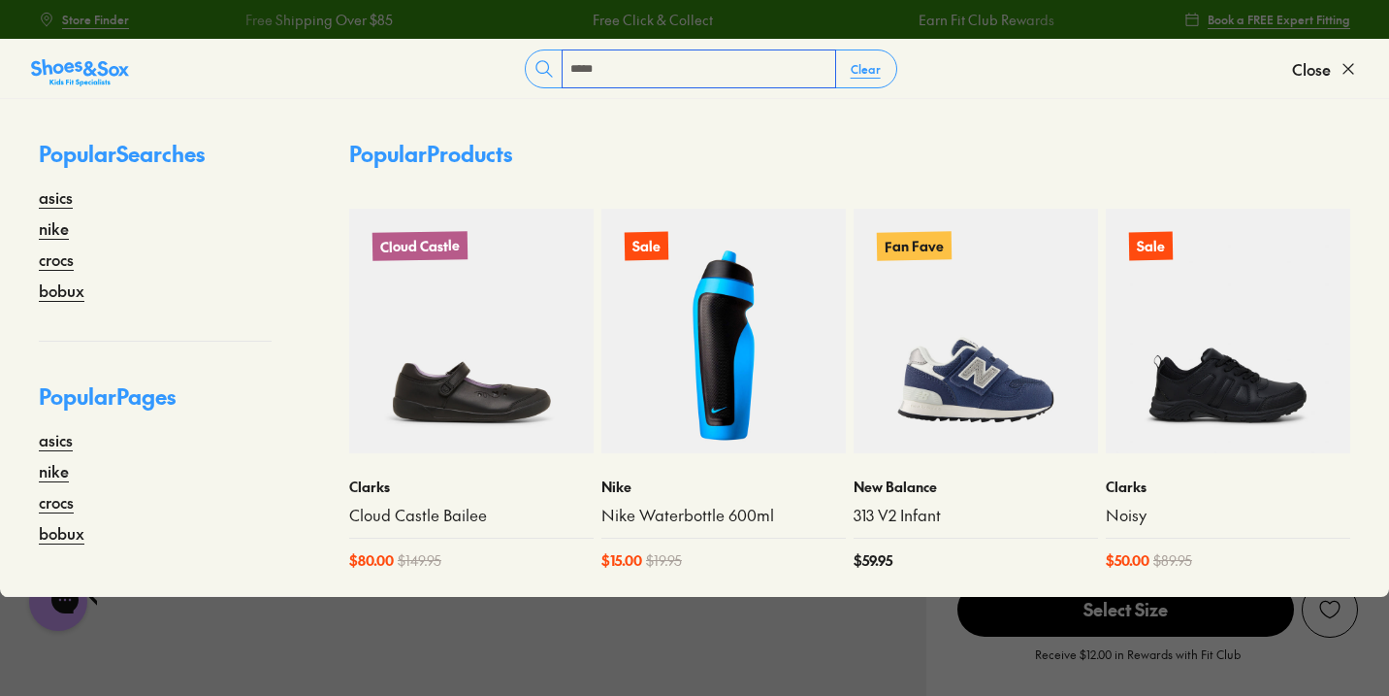
type input "*****"
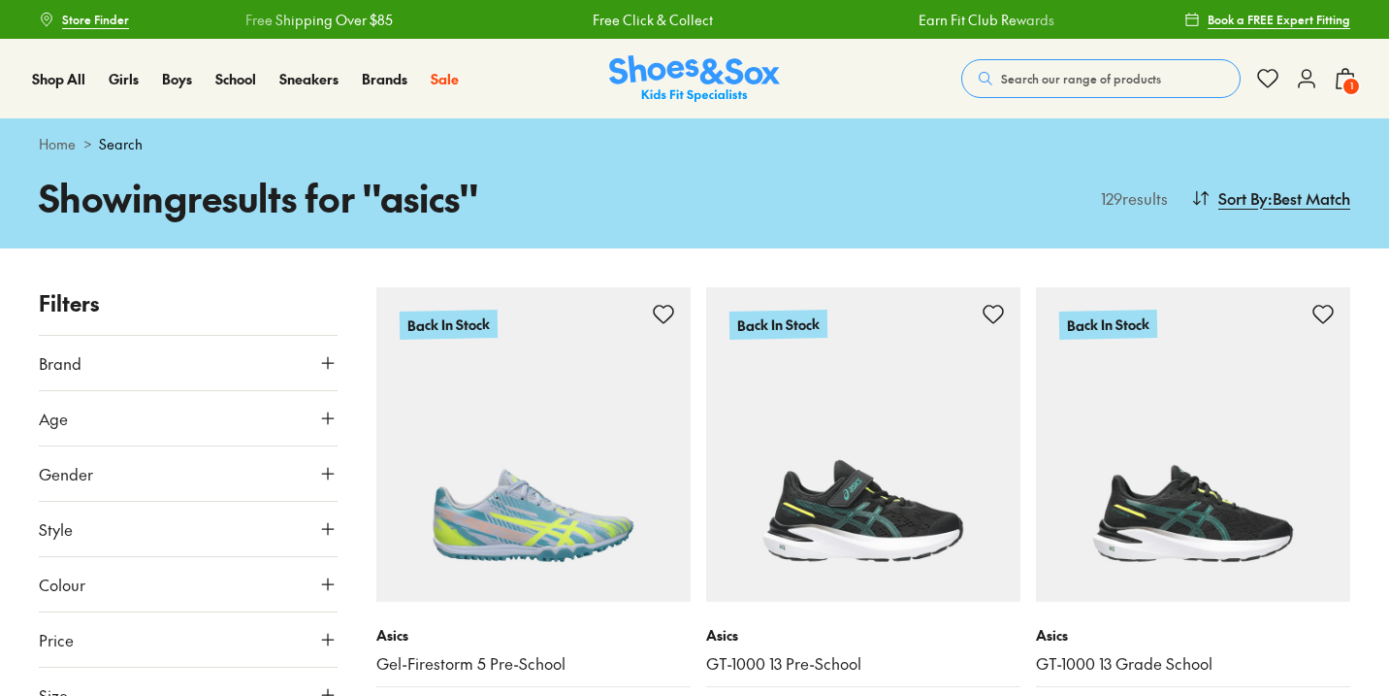
click at [1051, 94] on button "Search our range of products" at bounding box center [1101, 78] width 279 height 39
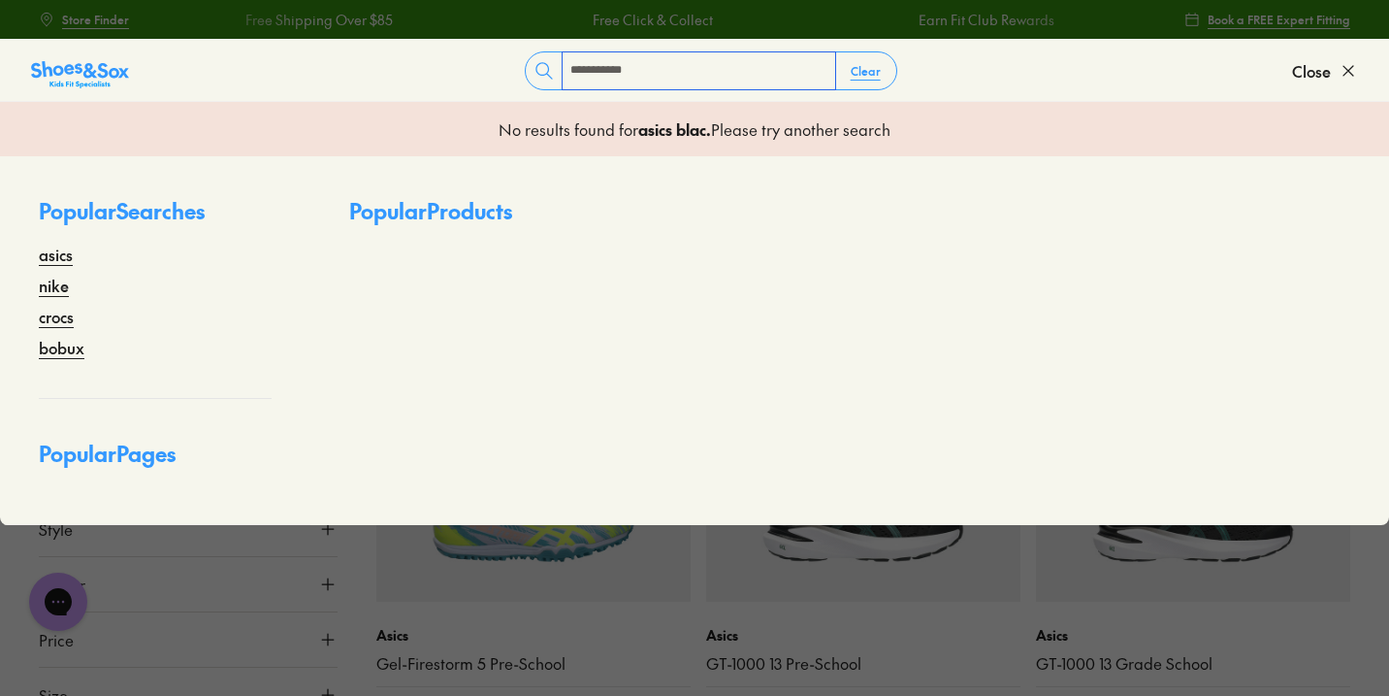
type input "**********"
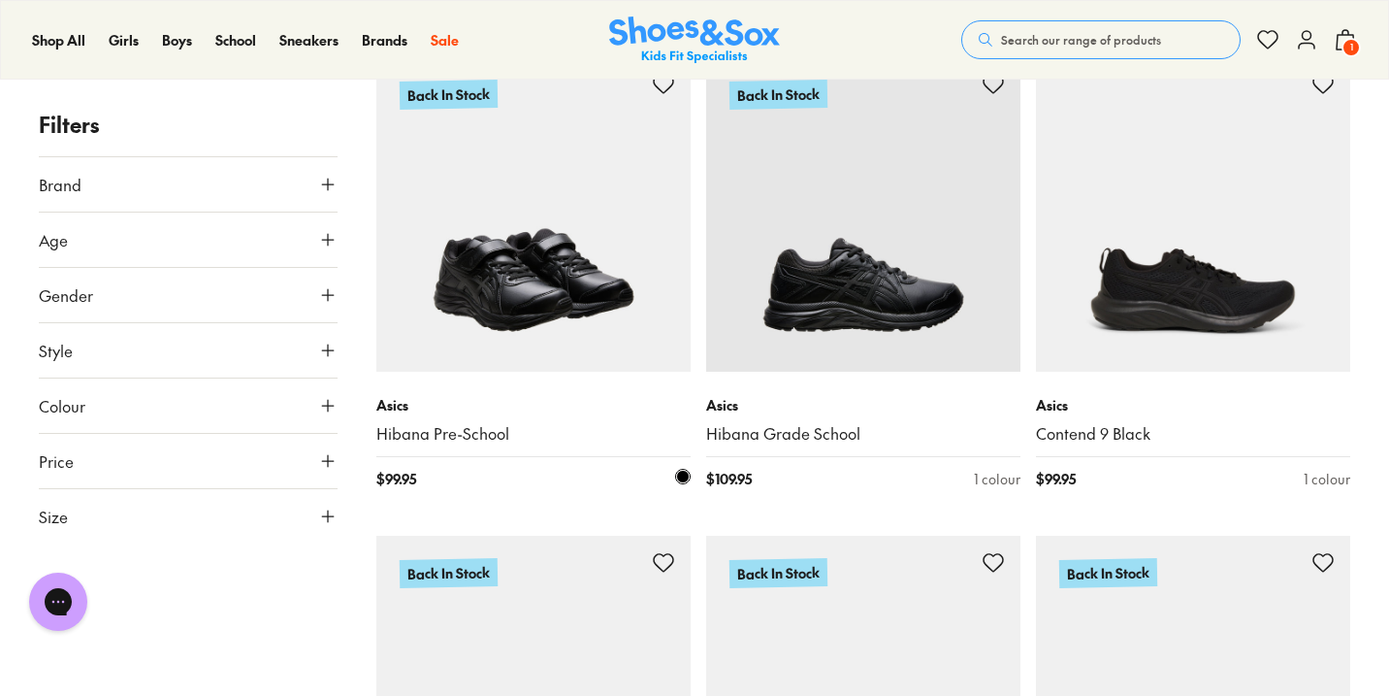
click at [556, 267] on img at bounding box center [533, 214] width 314 height 314
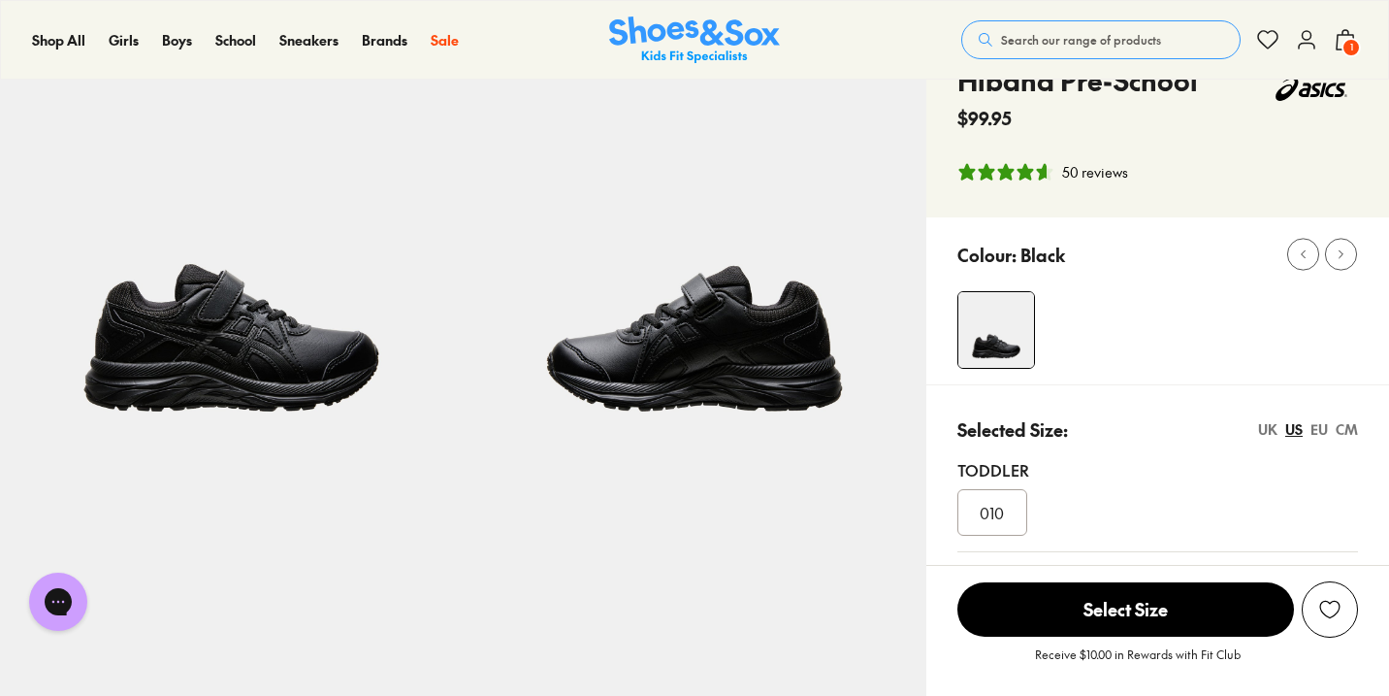
select select "*"
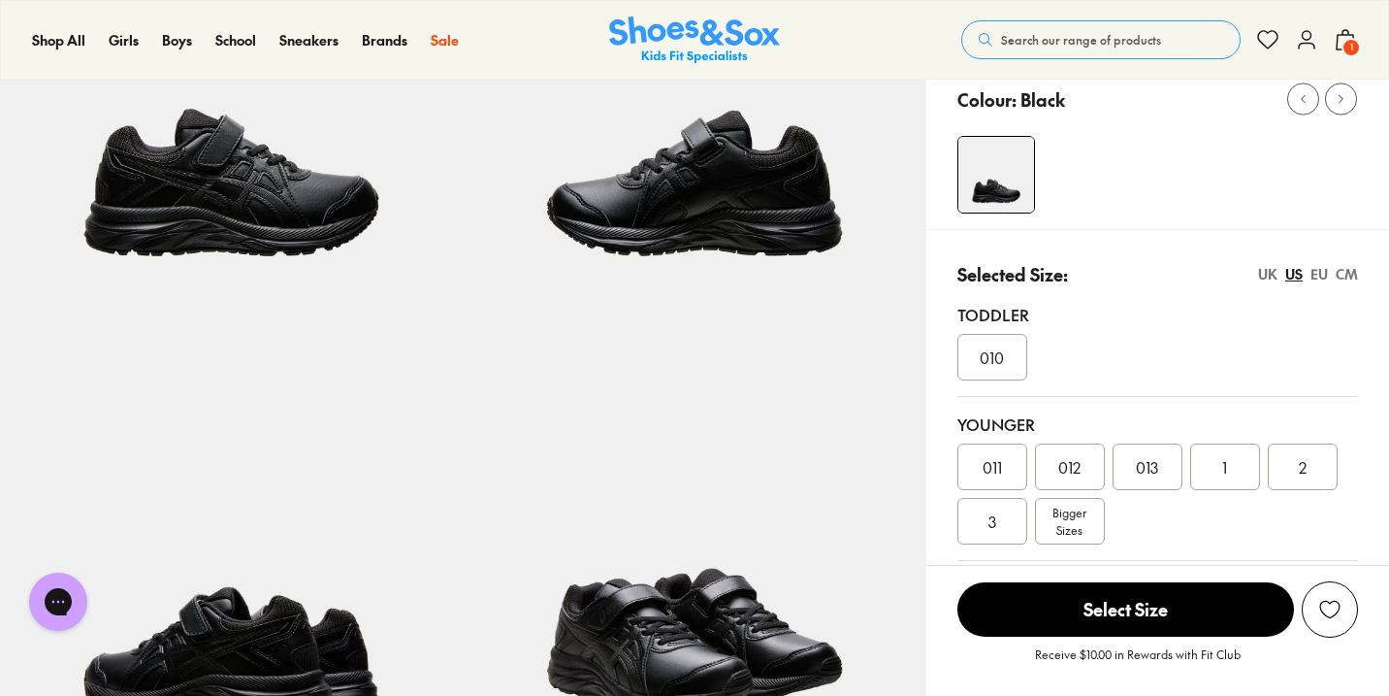
click at [1321, 274] on div "EU" at bounding box center [1319, 274] width 17 height 20
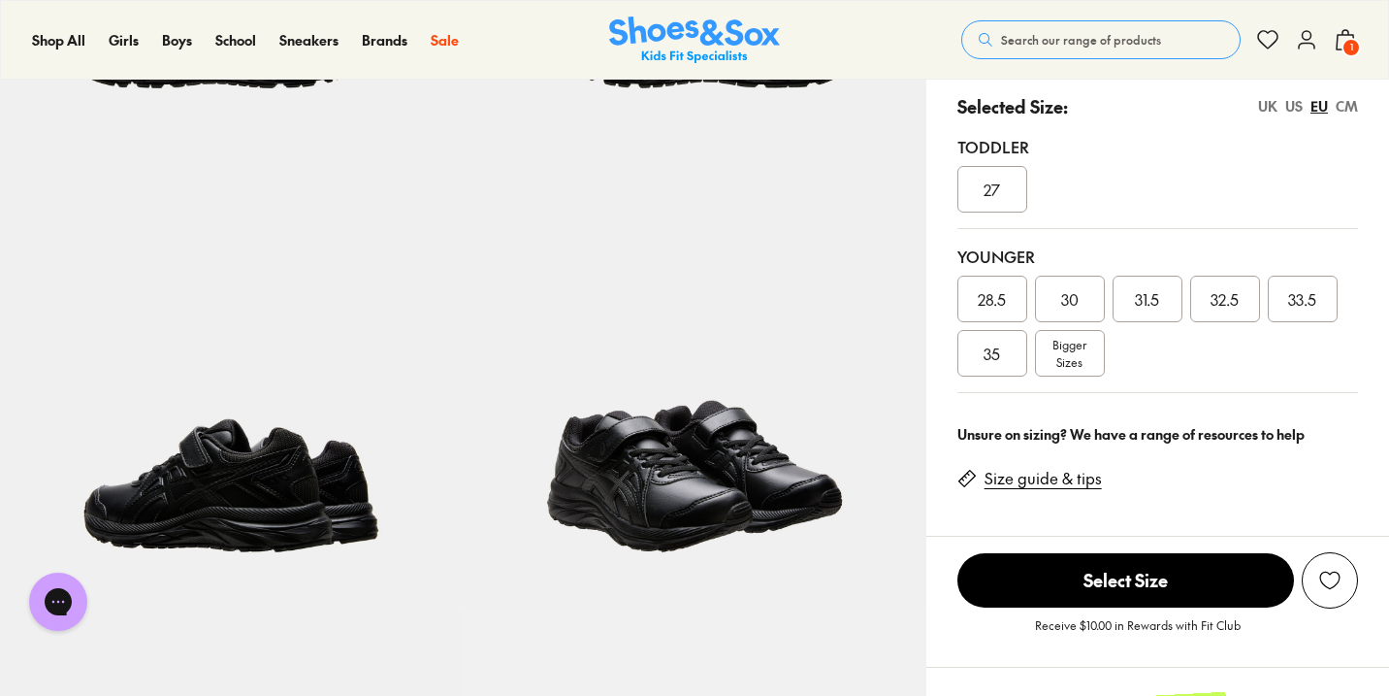
scroll to position [460, 0]
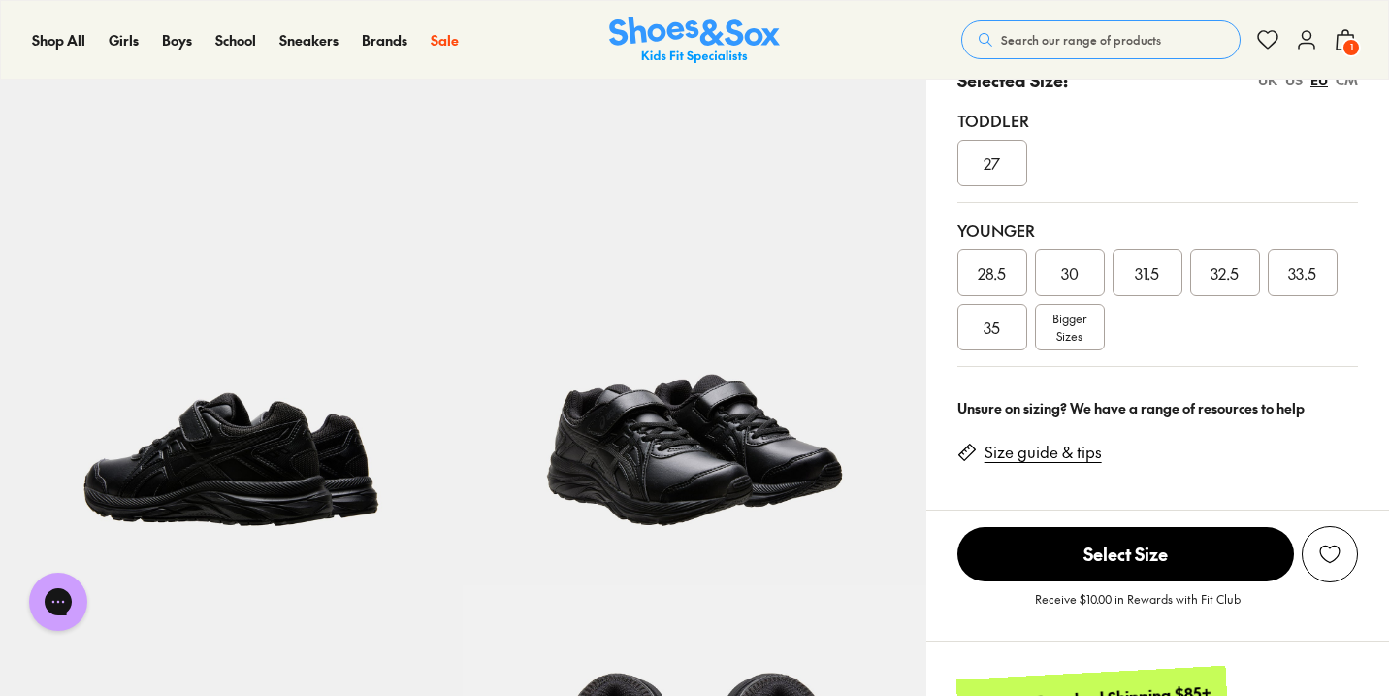
click at [1222, 275] on span "32.5" at bounding box center [1225, 272] width 28 height 23
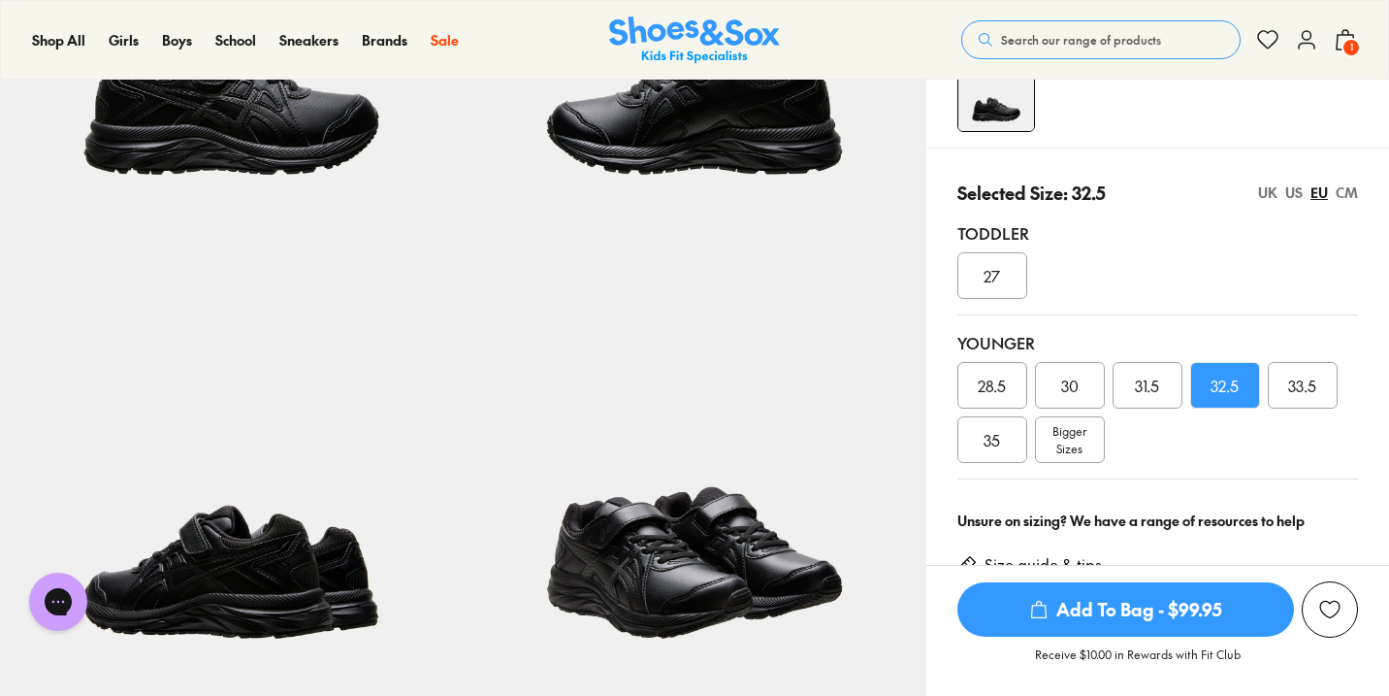
scroll to position [324, 0]
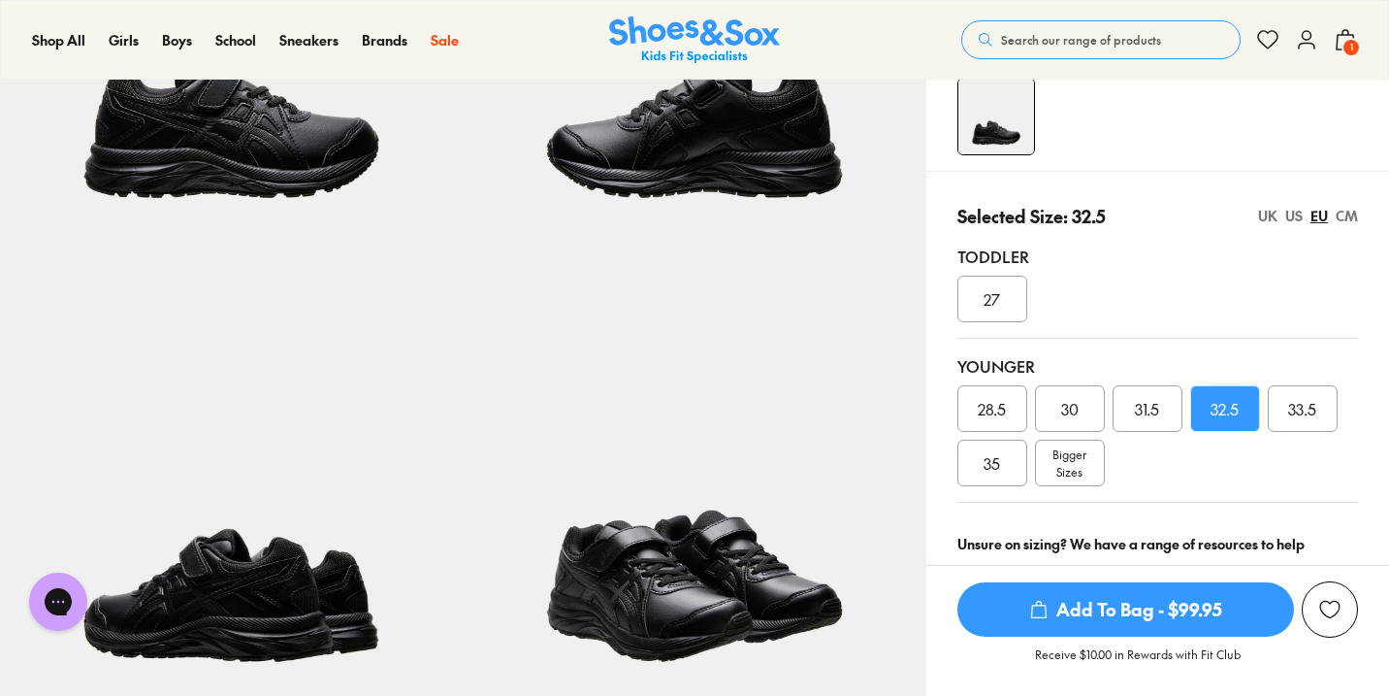
click at [1321, 212] on div "EU" at bounding box center [1319, 216] width 17 height 20
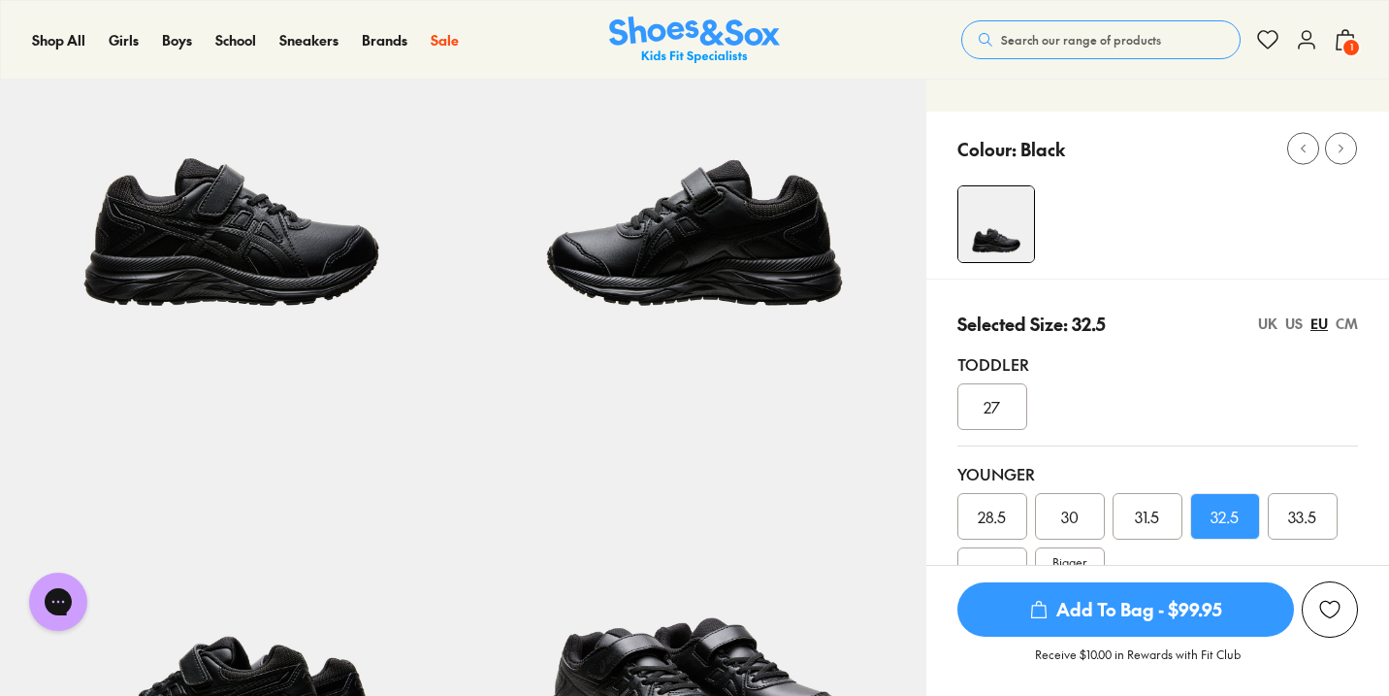
click at [1205, 604] on span "Add To Bag - $99.95" at bounding box center [1126, 609] width 337 height 54
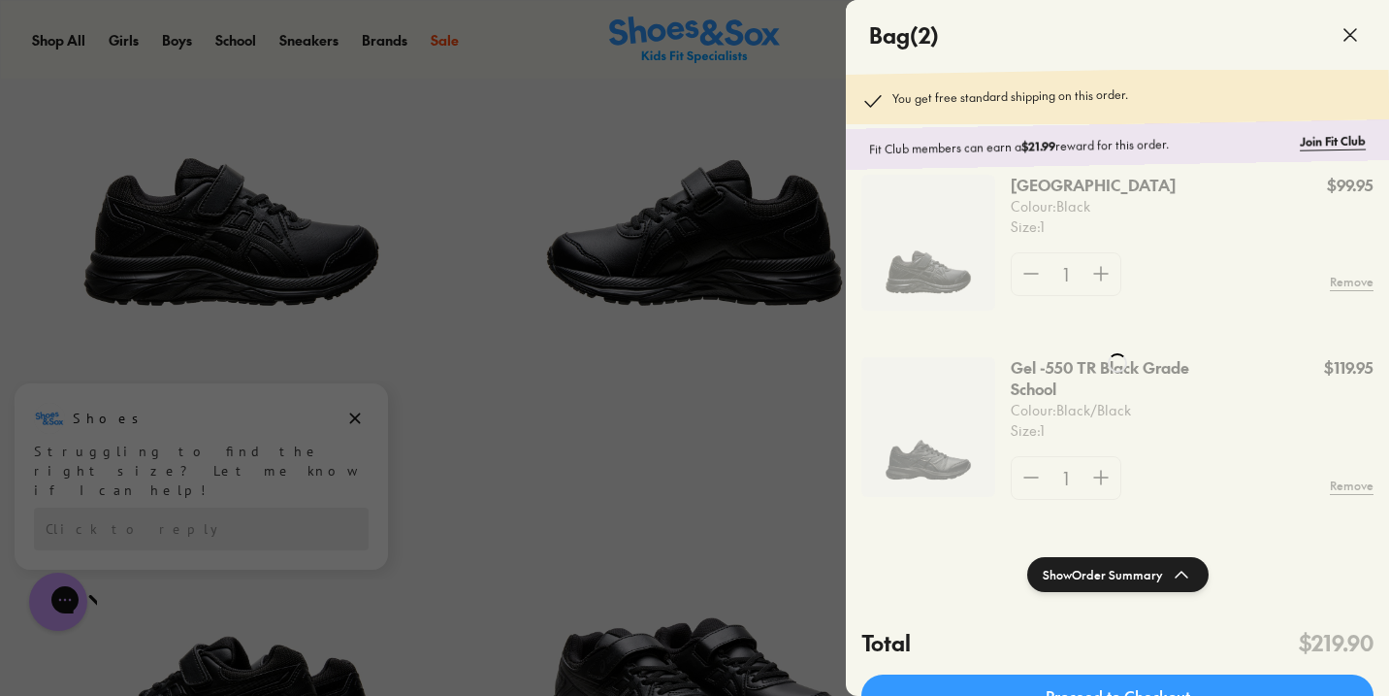
scroll to position [0, 0]
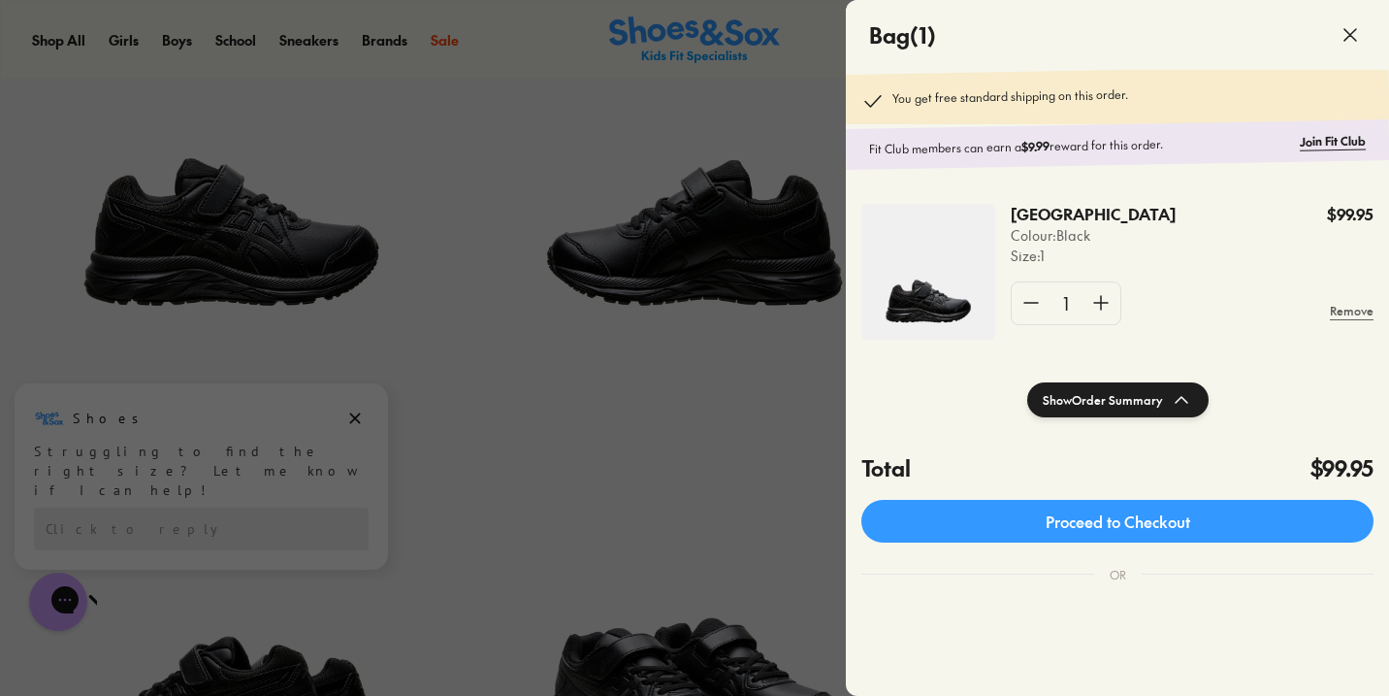
click at [930, 310] on img at bounding box center [929, 272] width 134 height 136
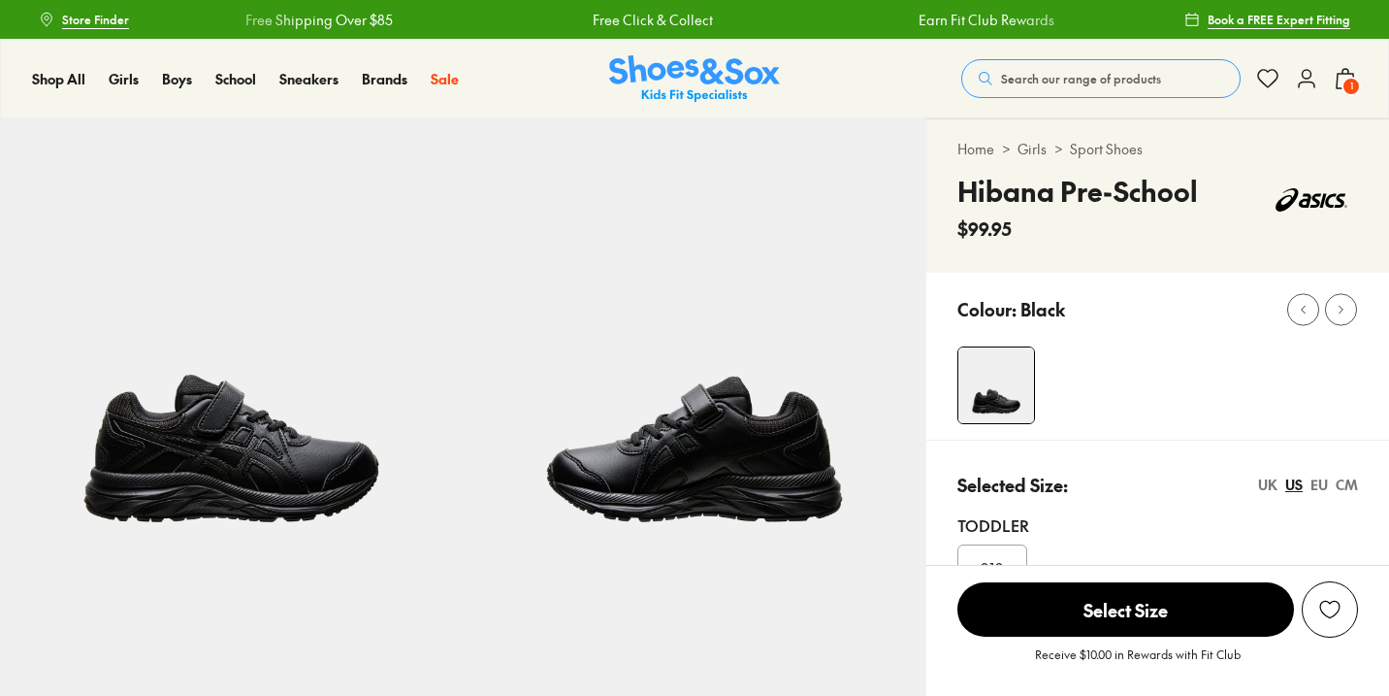
select select "*"
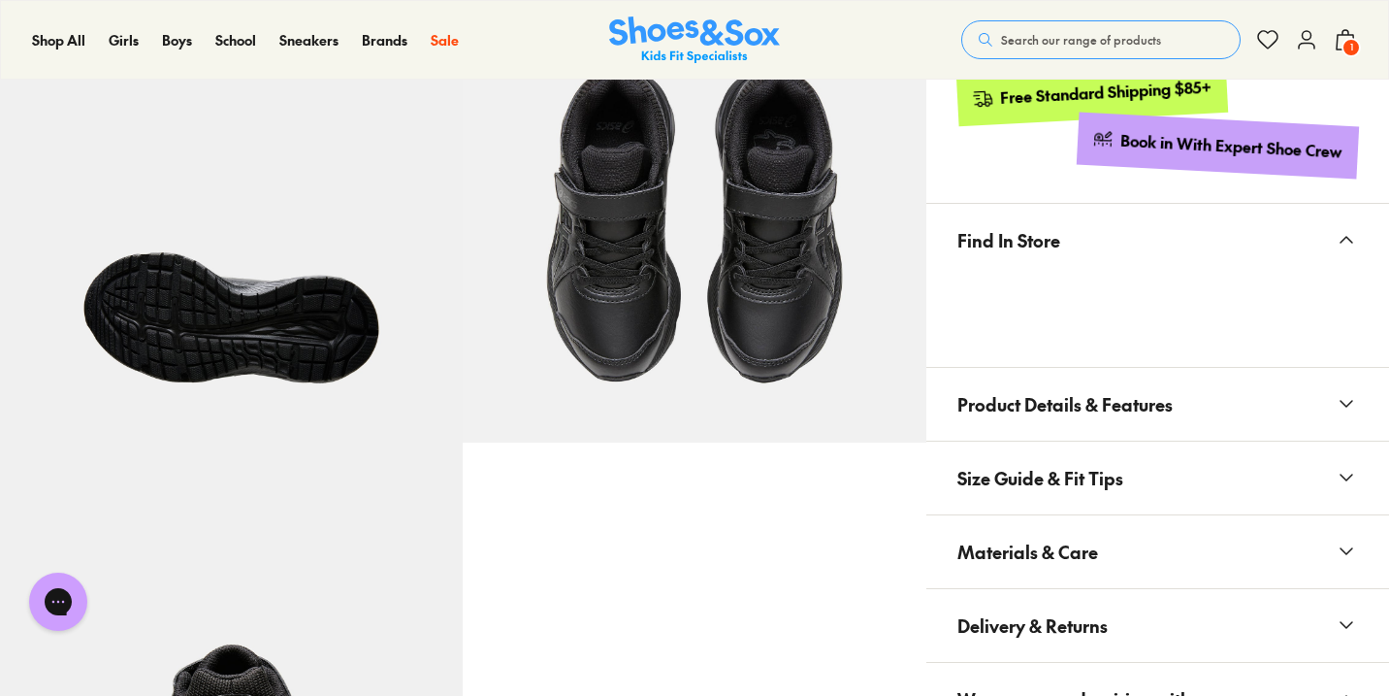
scroll to position [1209, 0]
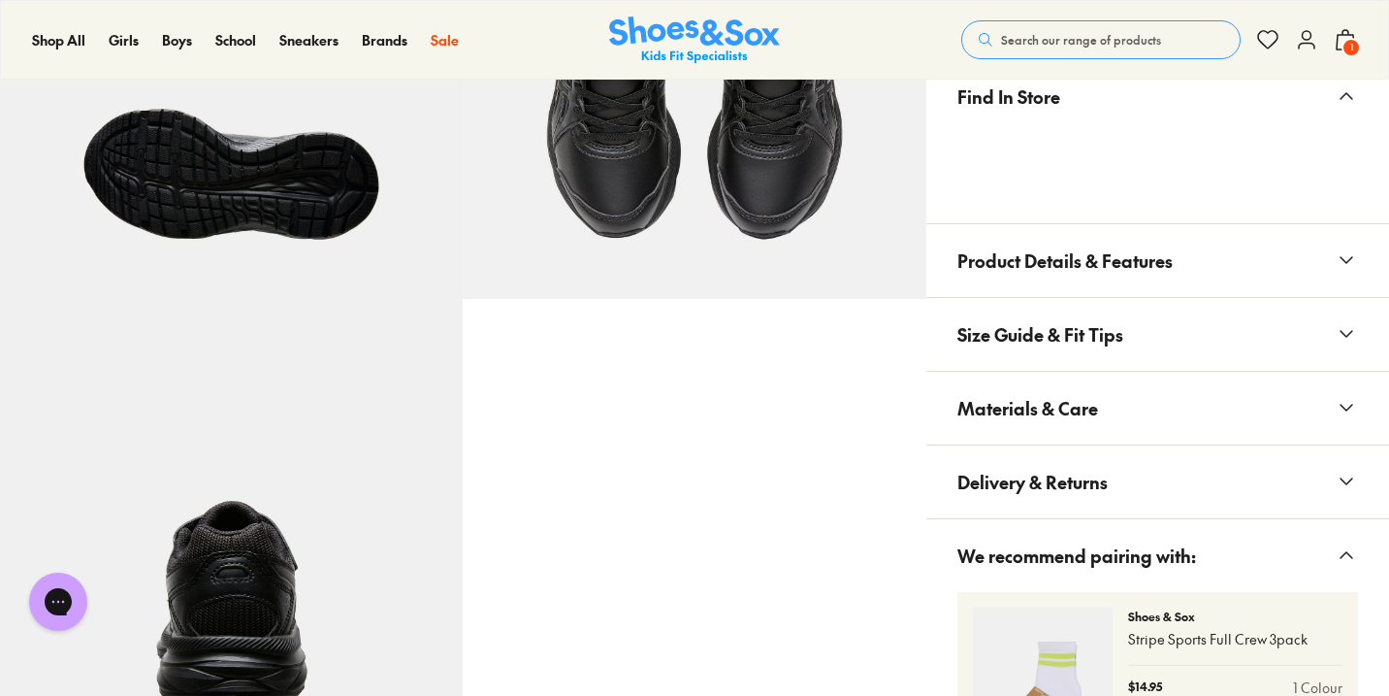
click at [1348, 263] on icon at bounding box center [1346, 259] width 23 height 23
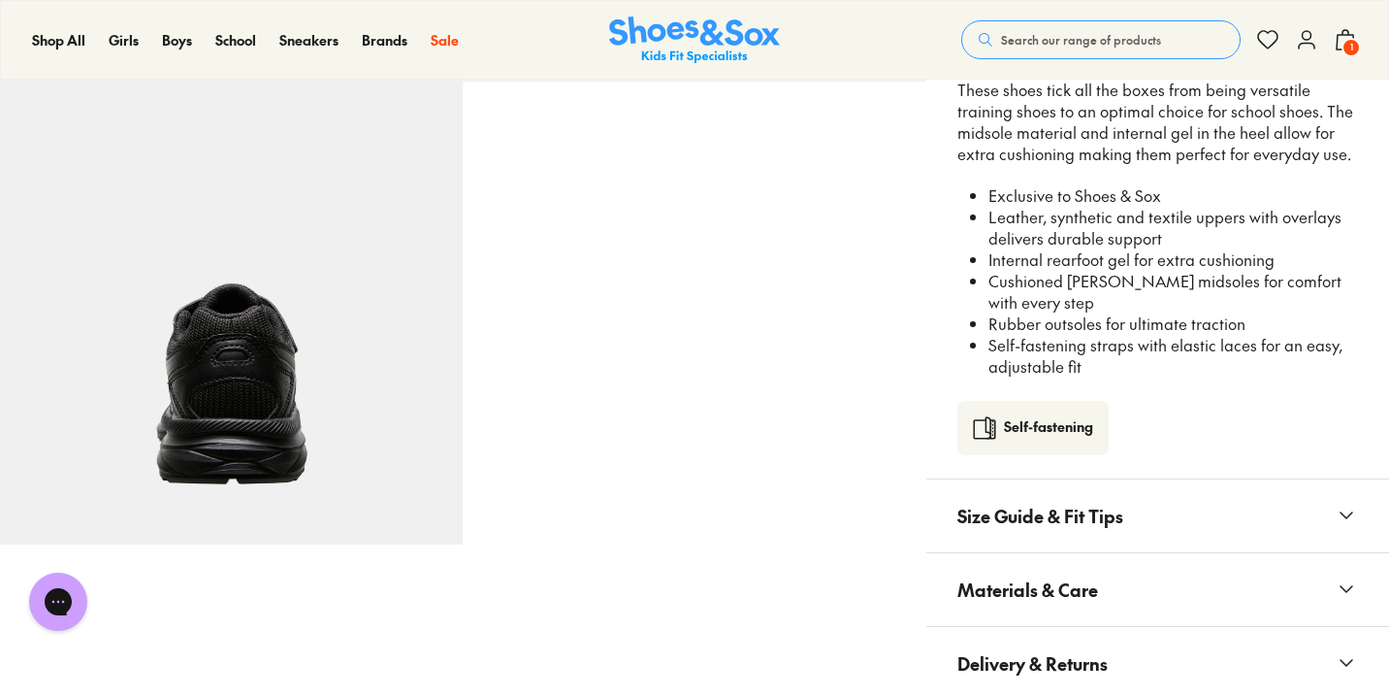
scroll to position [1486, 0]
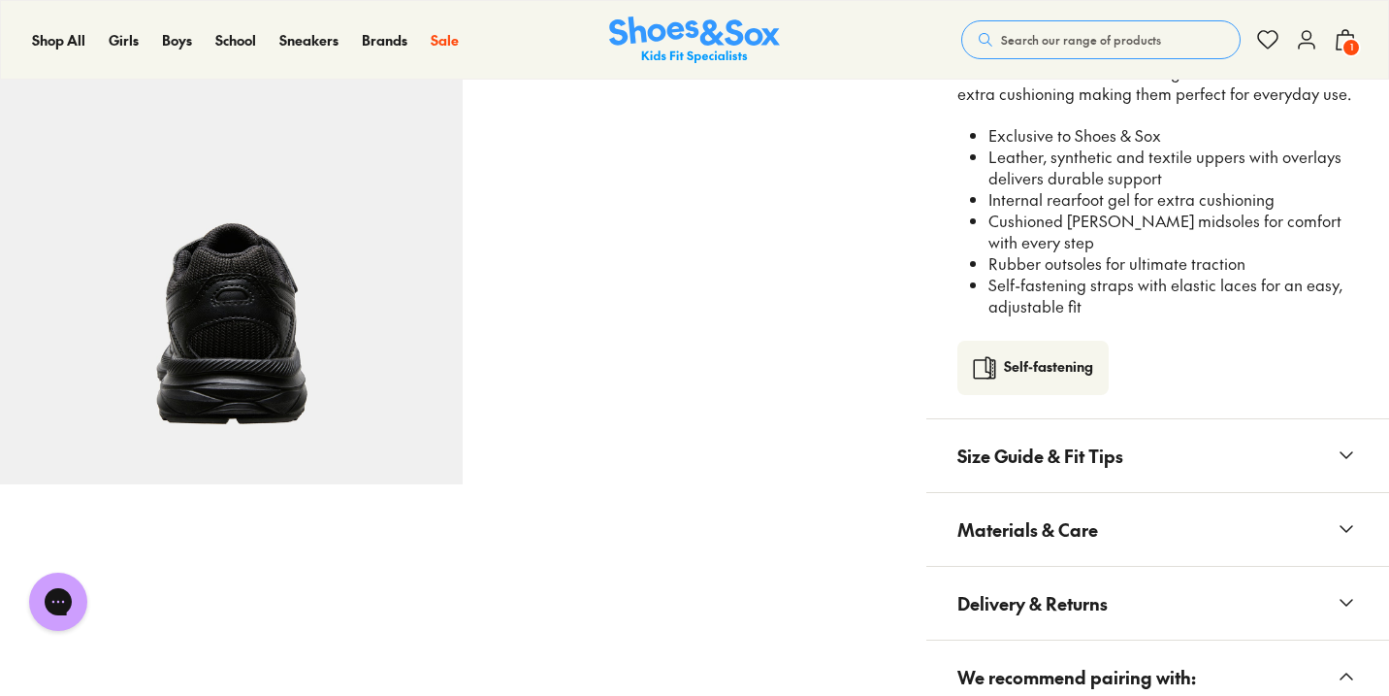
click at [1257, 427] on button "Size Guide & Fit Tips" at bounding box center [1158, 455] width 463 height 73
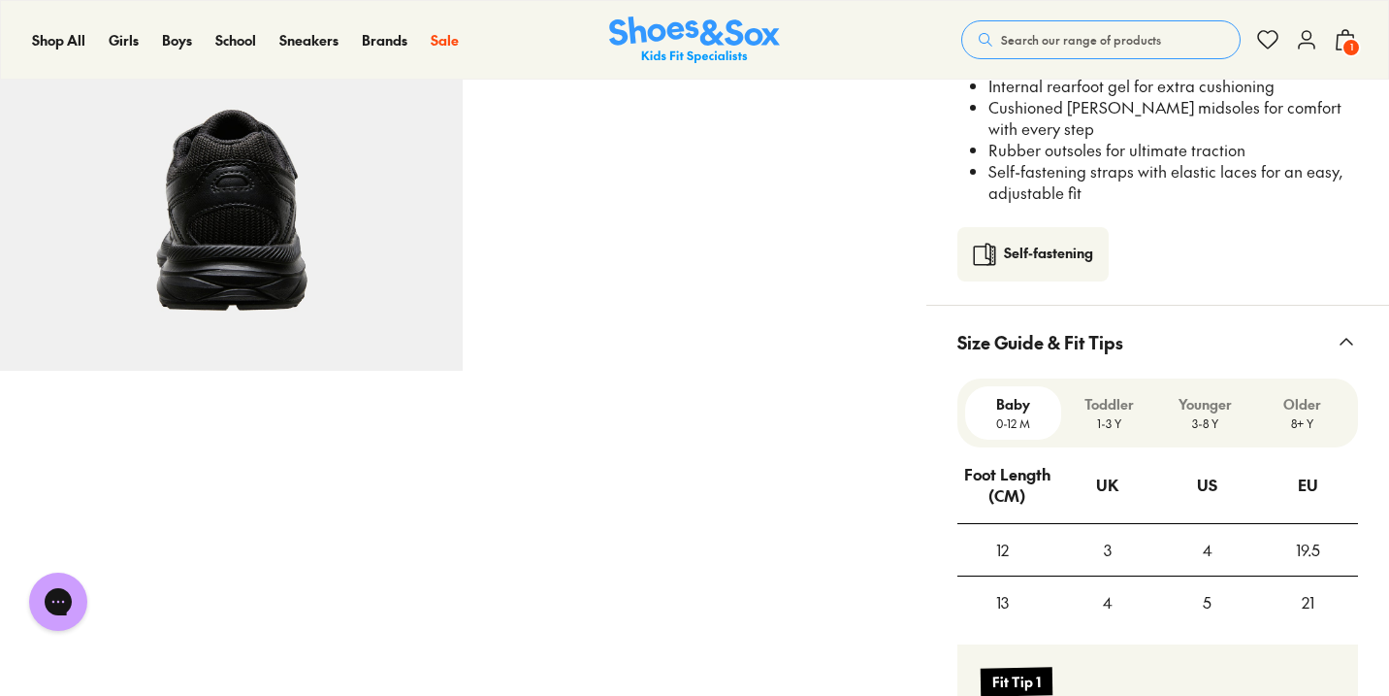
scroll to position [1602, 0]
click at [1317, 392] on p "Older" at bounding box center [1302, 402] width 81 height 20
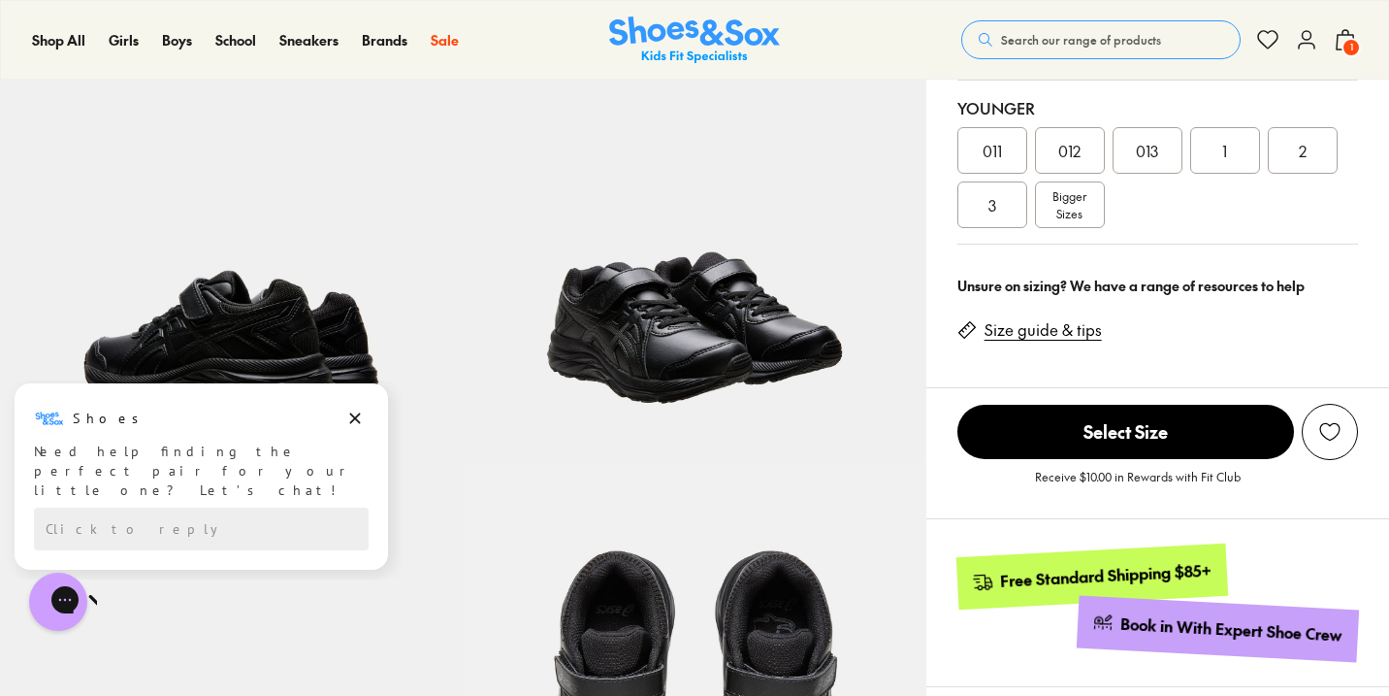
scroll to position [314, 0]
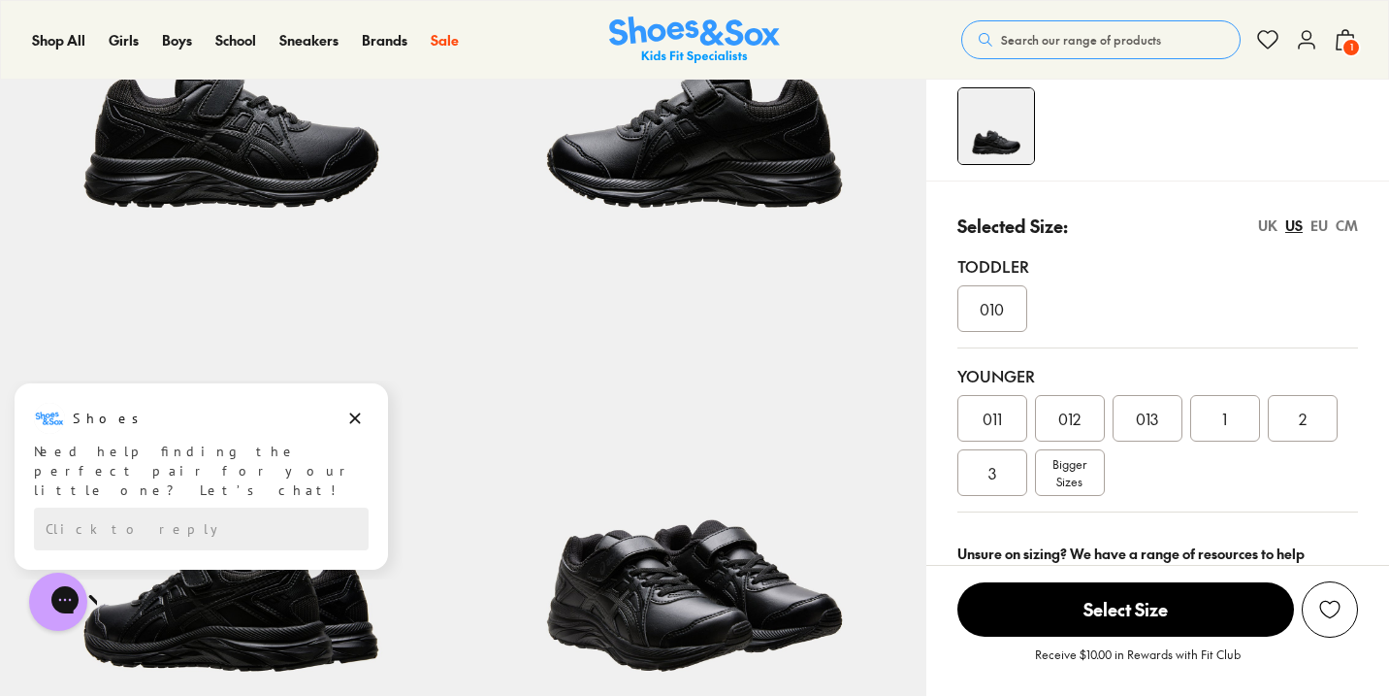
click at [1325, 223] on div "EU" at bounding box center [1319, 225] width 17 height 20
click at [1344, 49] on span "1" at bounding box center [1351, 47] width 19 height 19
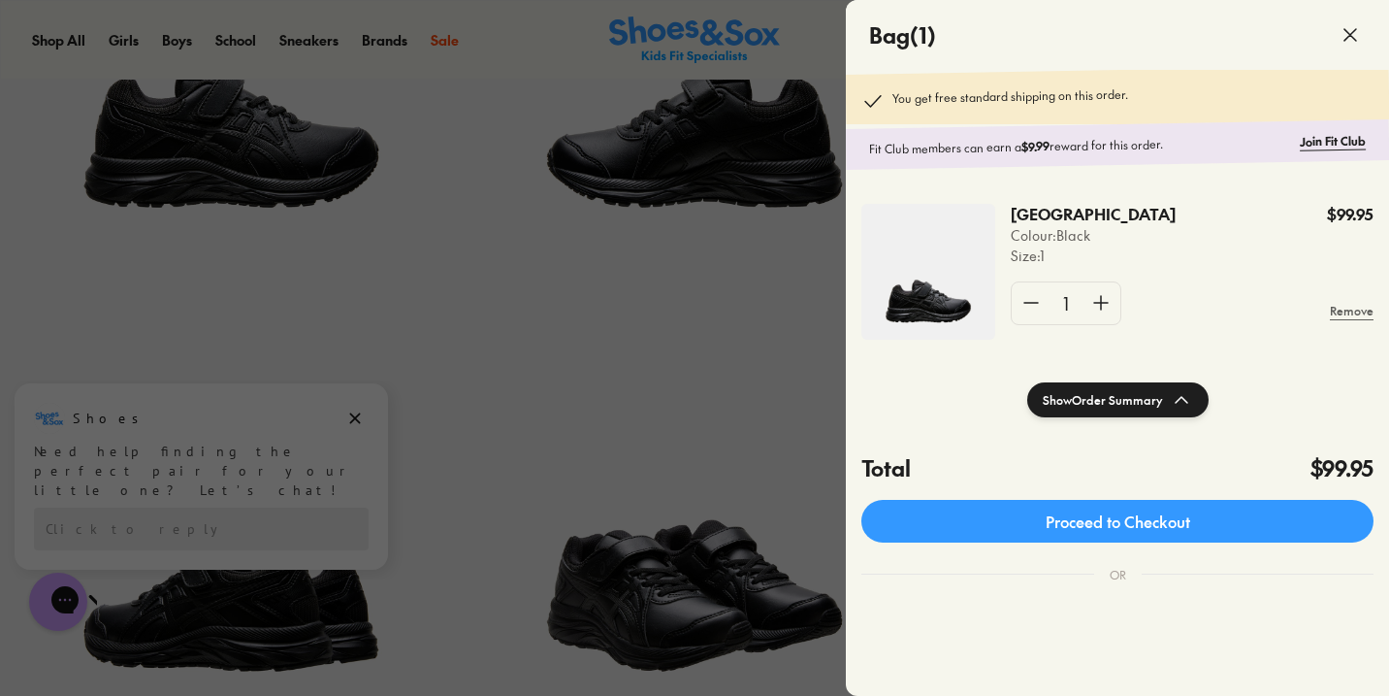
click at [925, 298] on img at bounding box center [929, 272] width 134 height 136
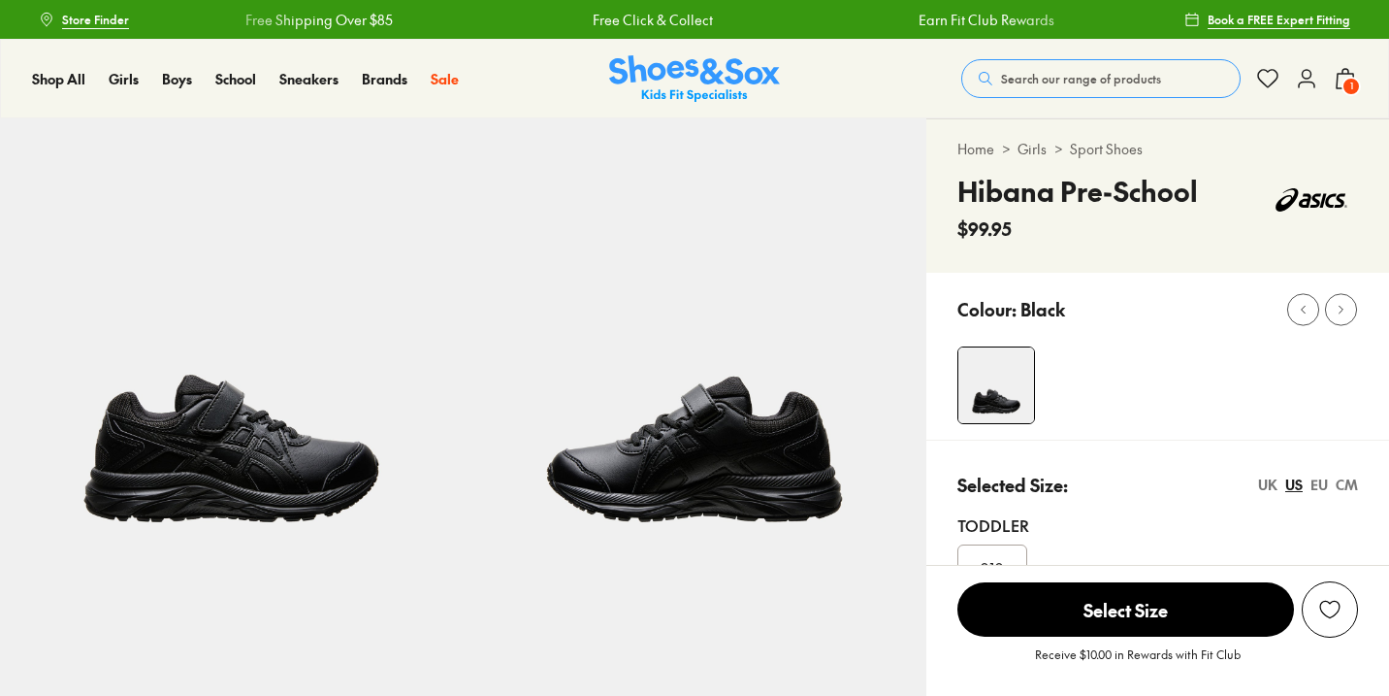
select select "*"
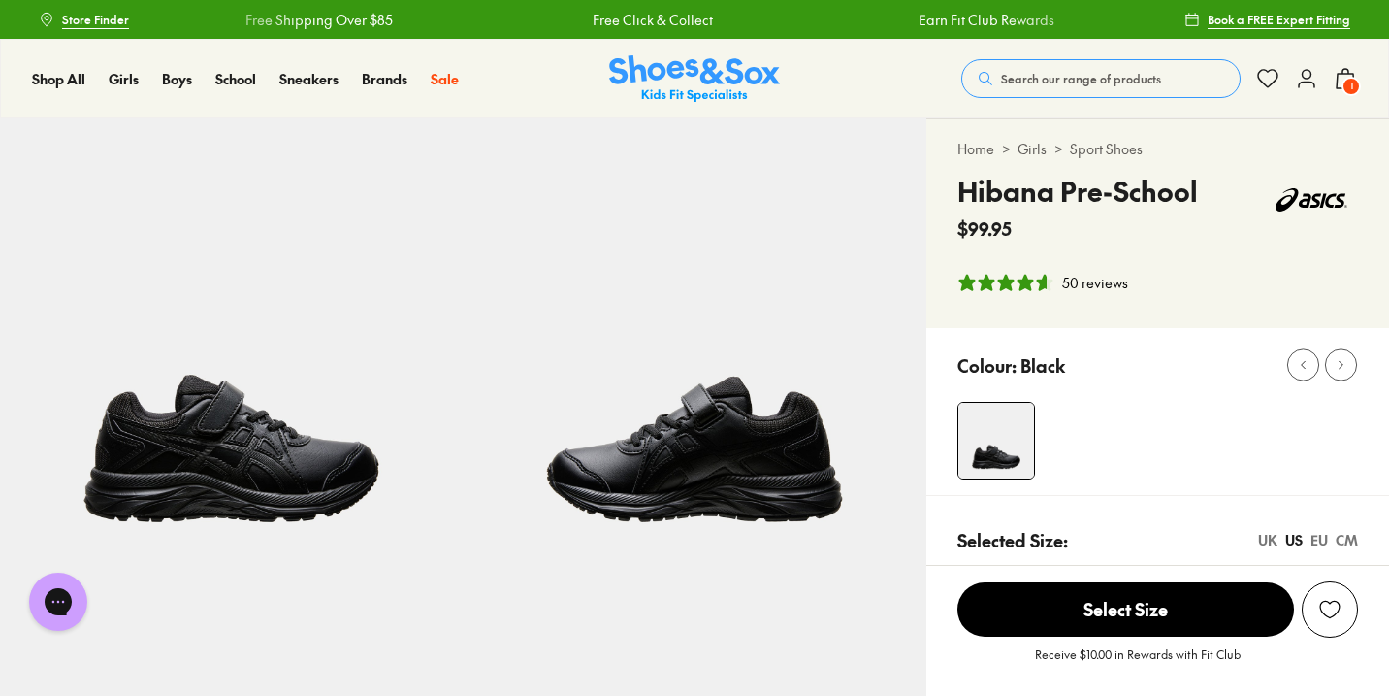
click at [1337, 77] on use at bounding box center [1345, 78] width 17 height 19
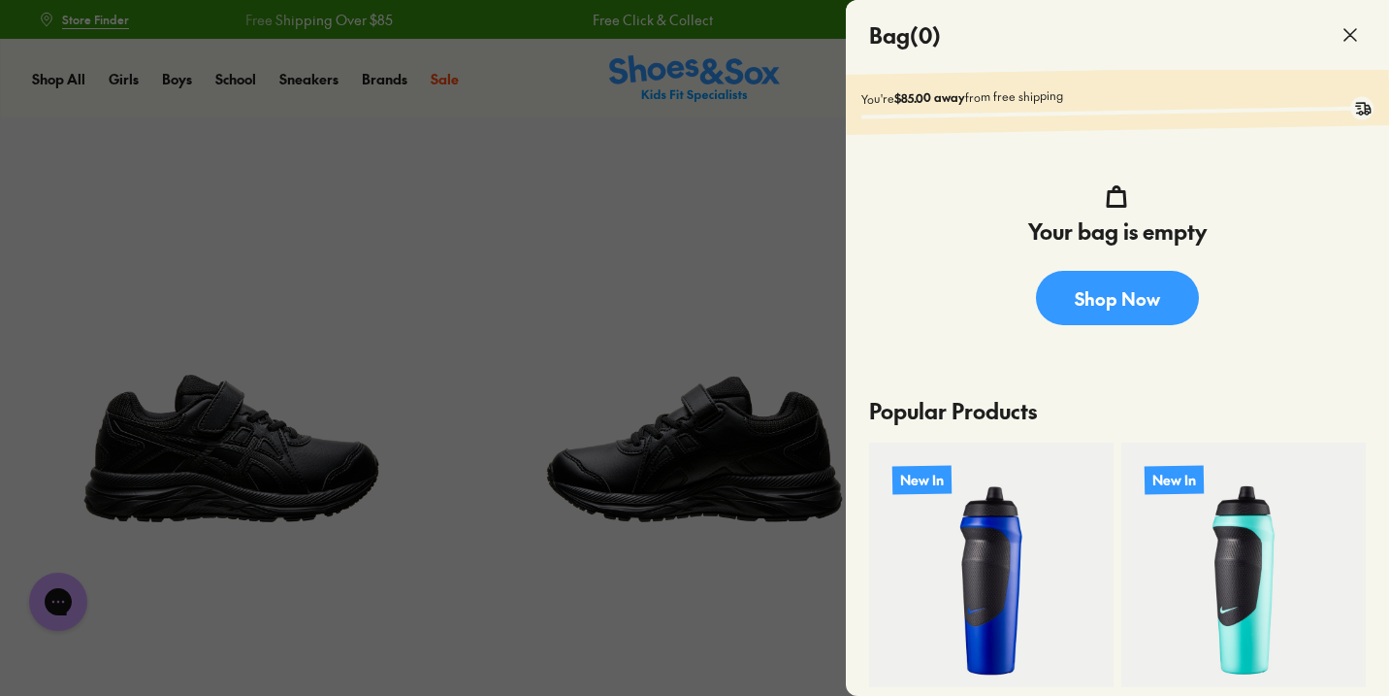
click at [620, 281] on div at bounding box center [694, 348] width 1389 height 696
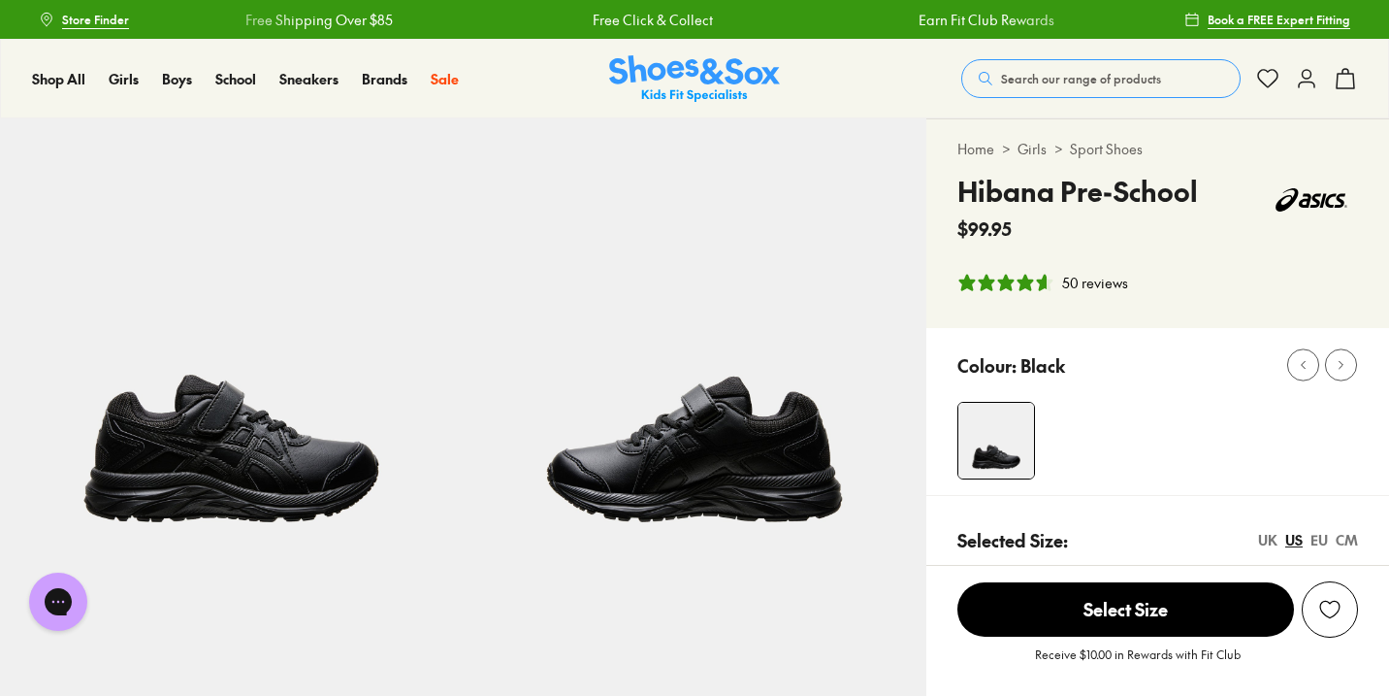
click at [278, 448] on img at bounding box center [231, 349] width 463 height 463
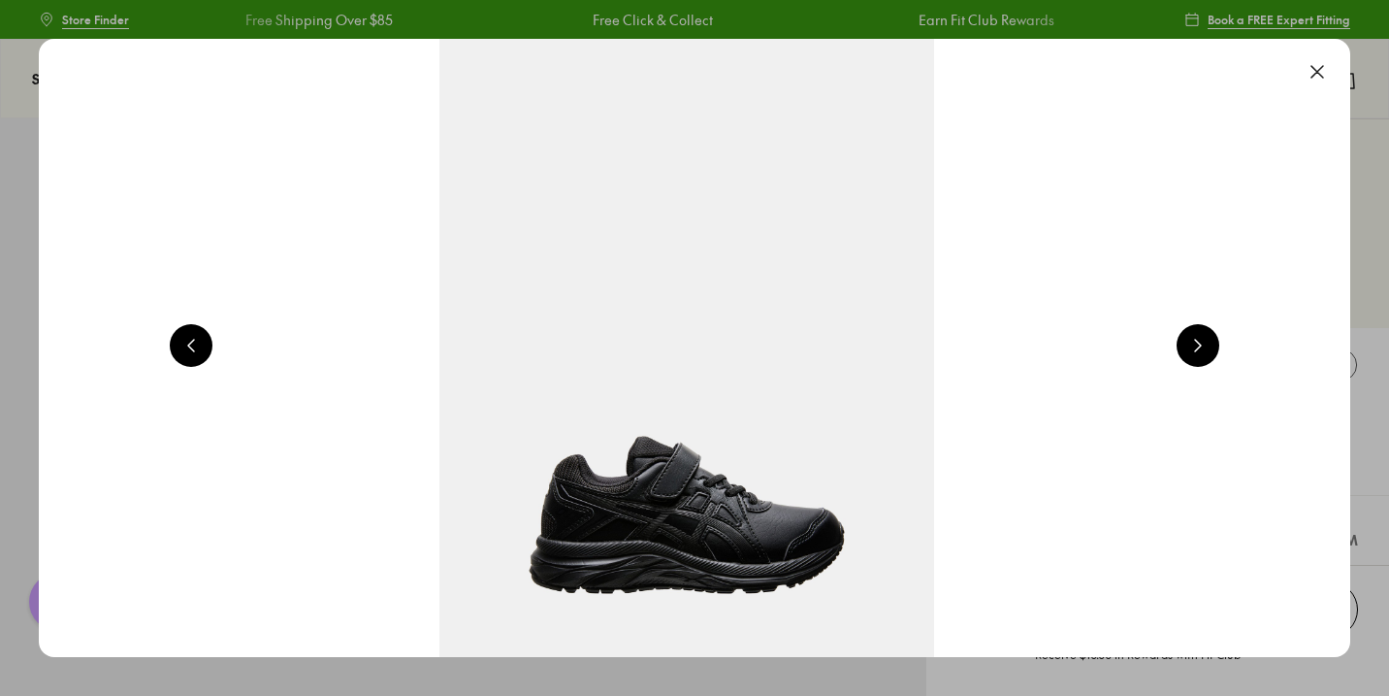
click at [702, 548] on img at bounding box center [687, 348] width 1312 height 618
click at [1219, 348] on button at bounding box center [1198, 345] width 43 height 43
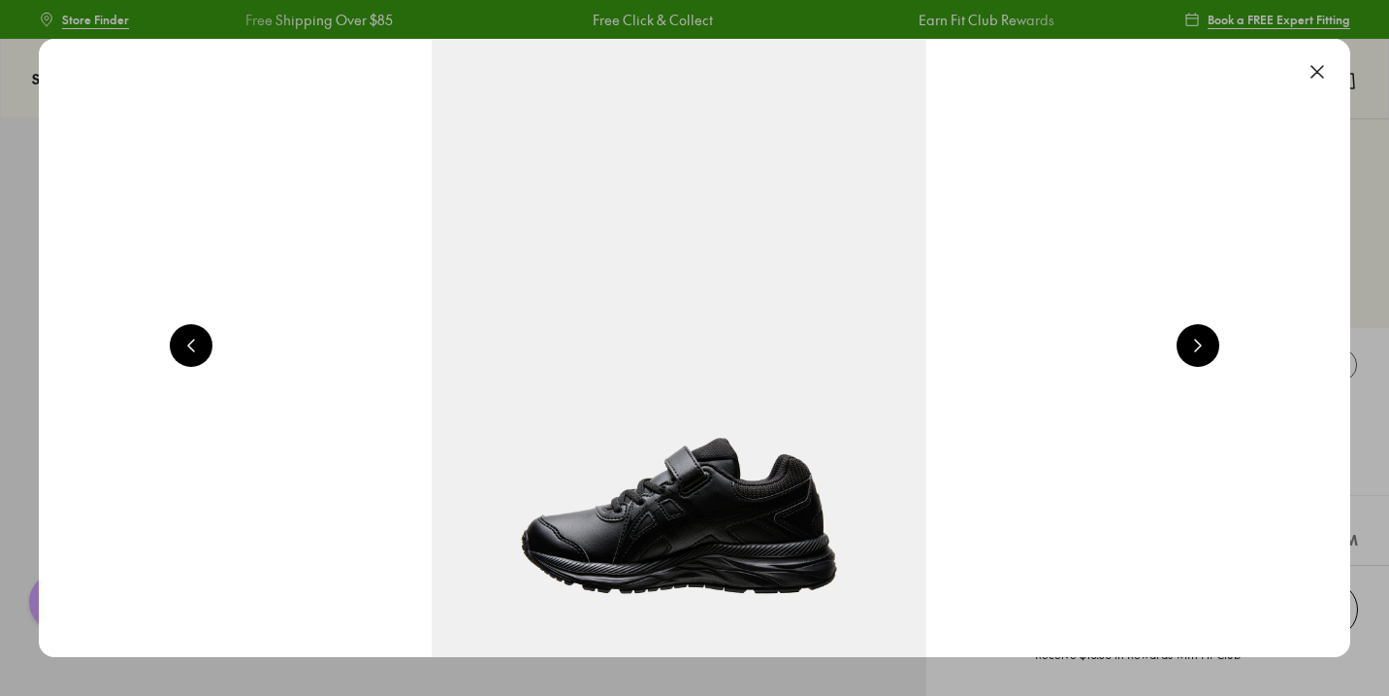
click at [1219, 348] on button at bounding box center [1198, 345] width 43 height 43
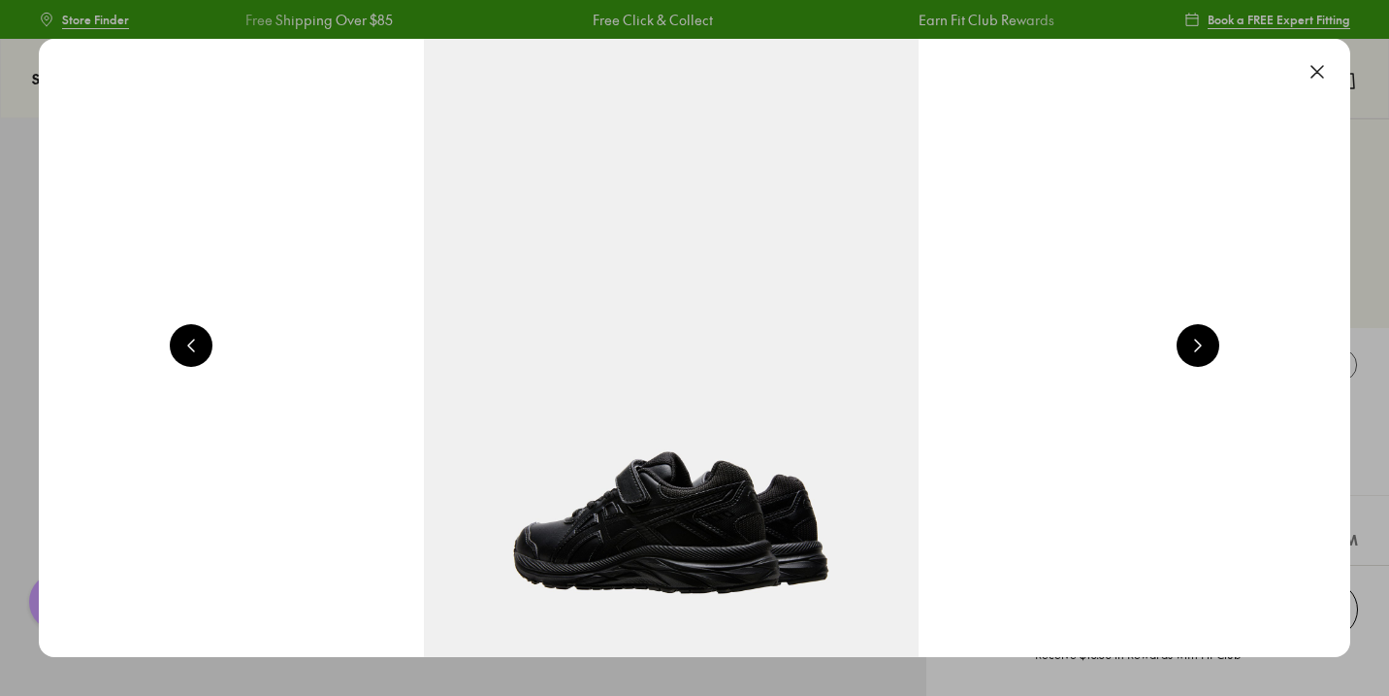
click at [1219, 348] on button at bounding box center [1198, 345] width 43 height 43
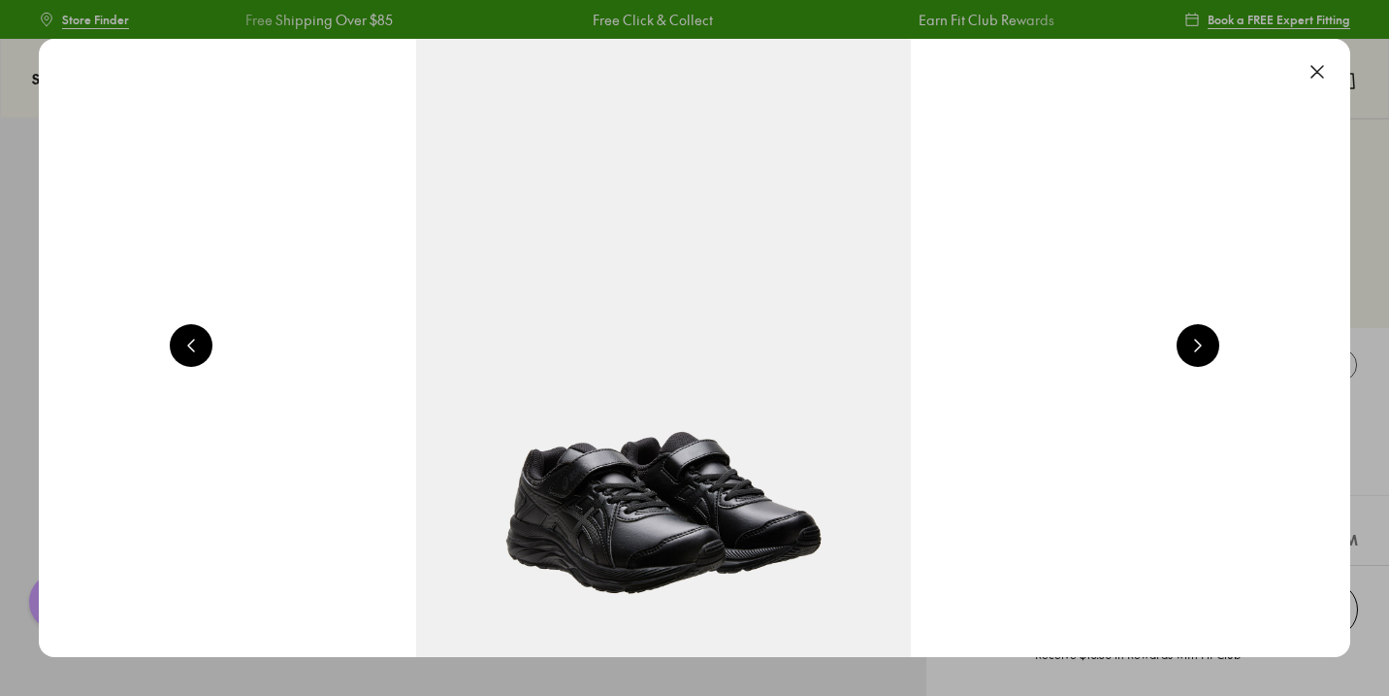
click at [1219, 348] on button at bounding box center [1198, 345] width 43 height 43
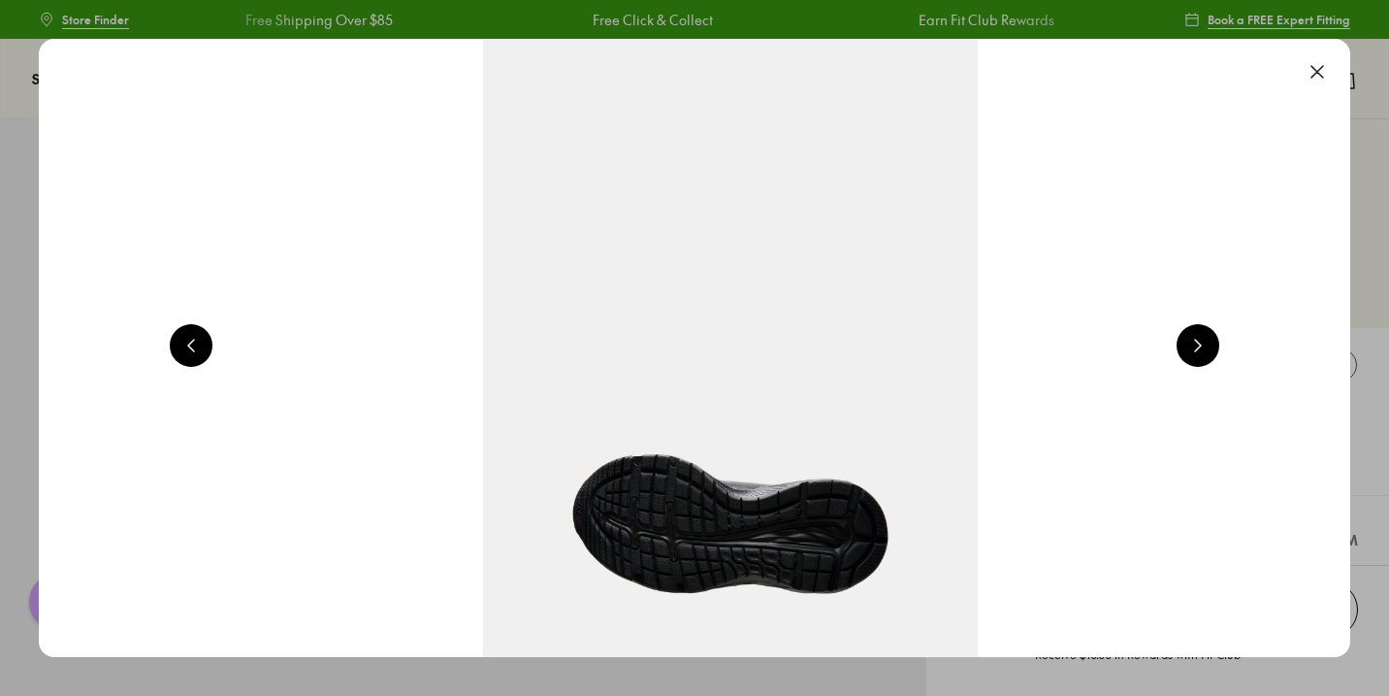
scroll to position [0, 6598]
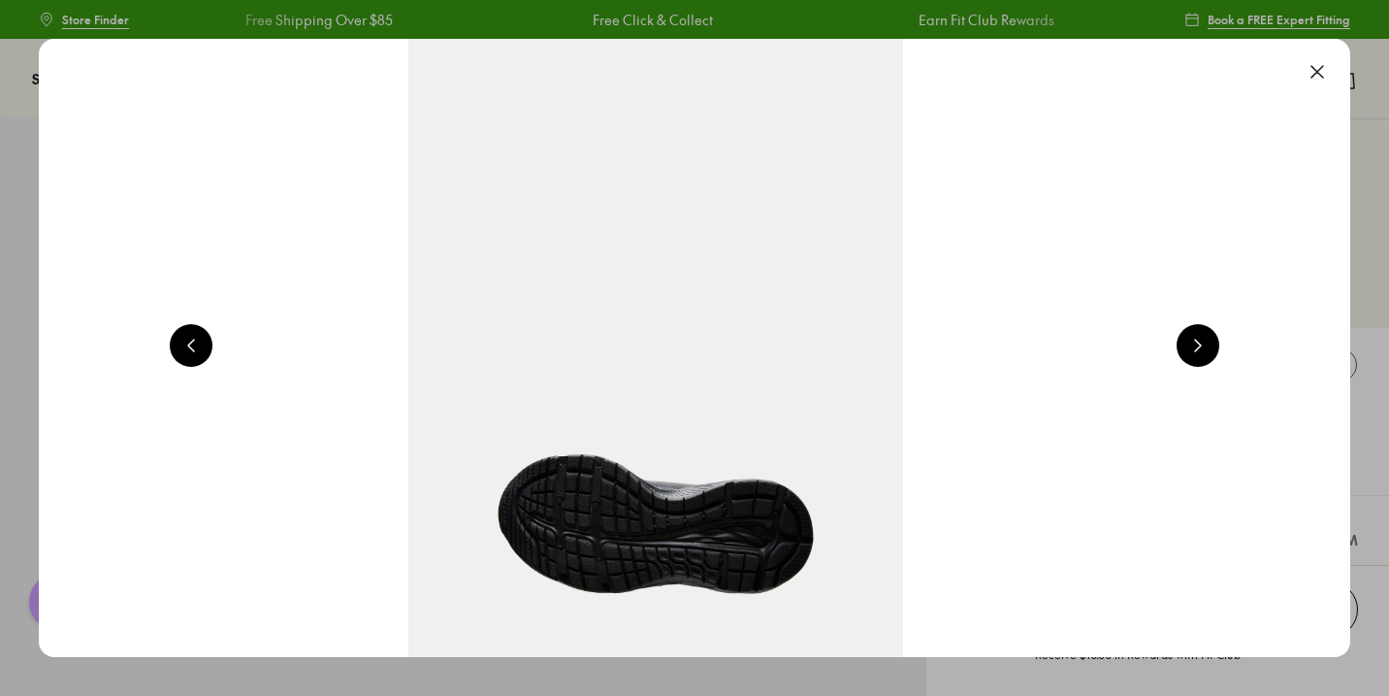
click at [1325, 79] on button at bounding box center [1317, 71] width 43 height 43
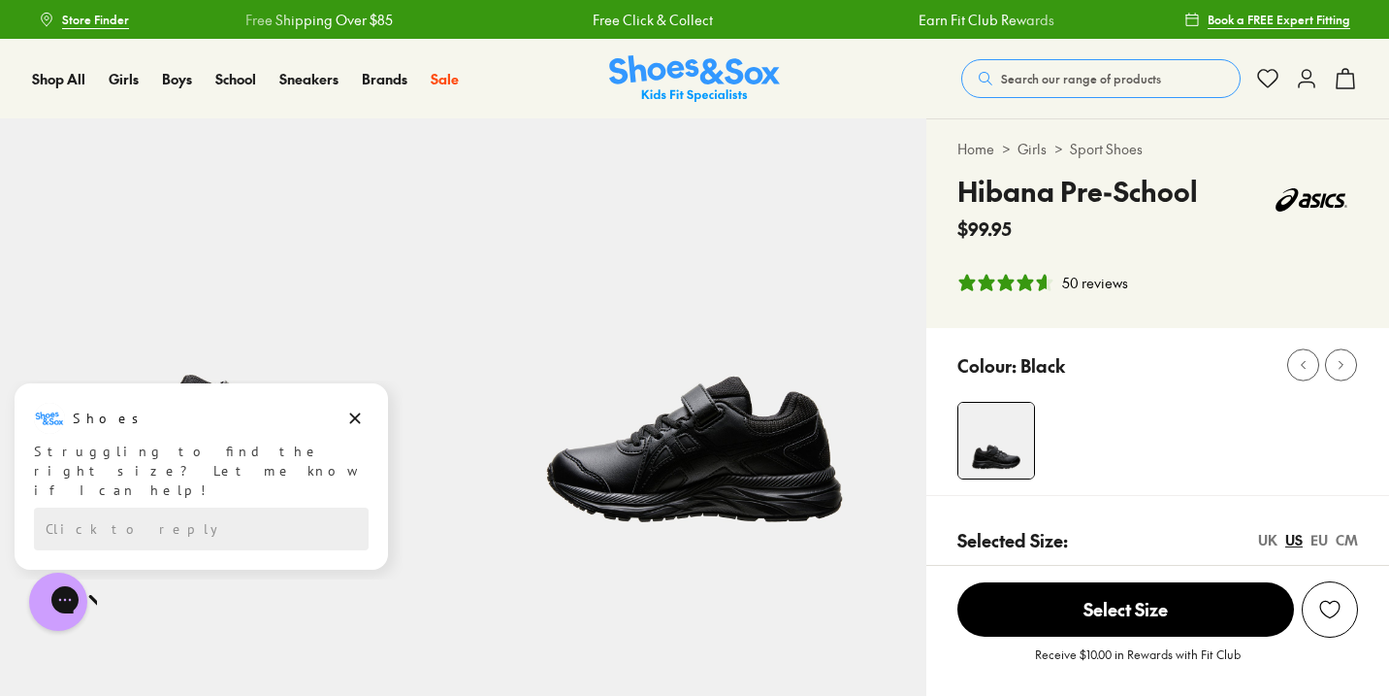
click at [1061, 82] on span "Search our range of products" at bounding box center [1081, 78] width 160 height 17
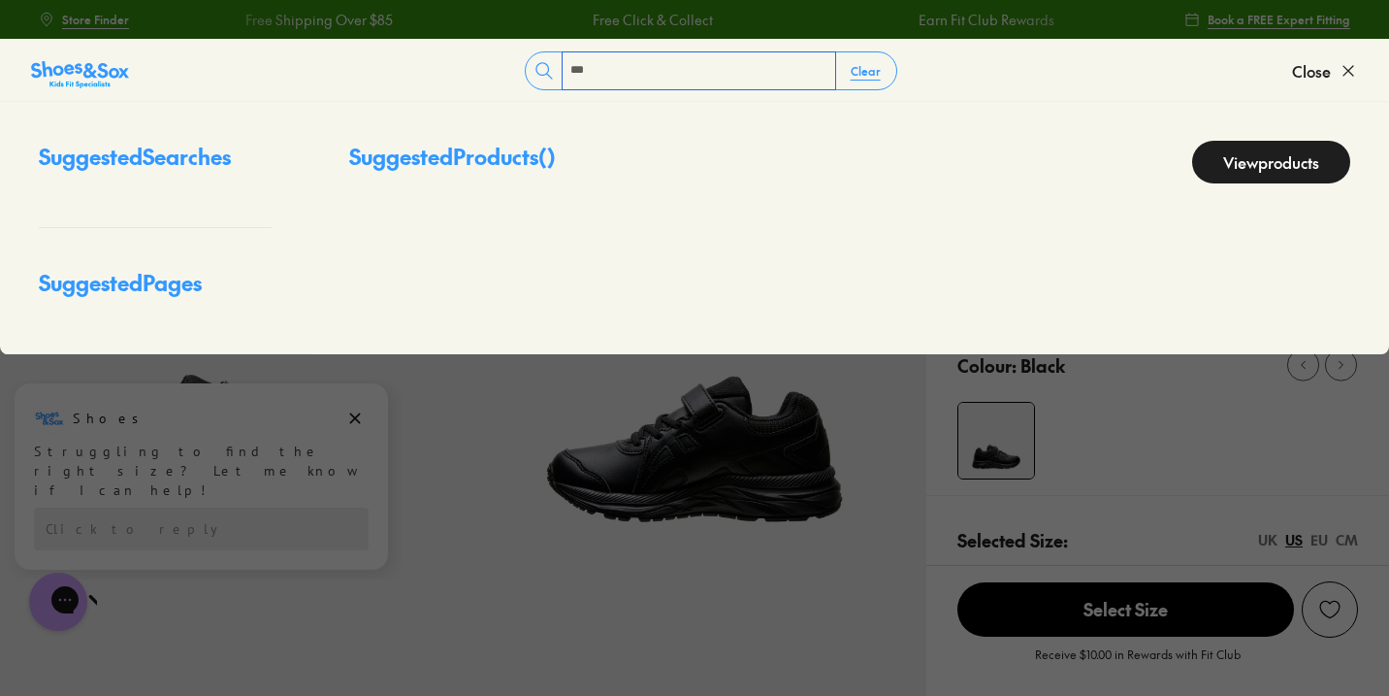
type input "***"
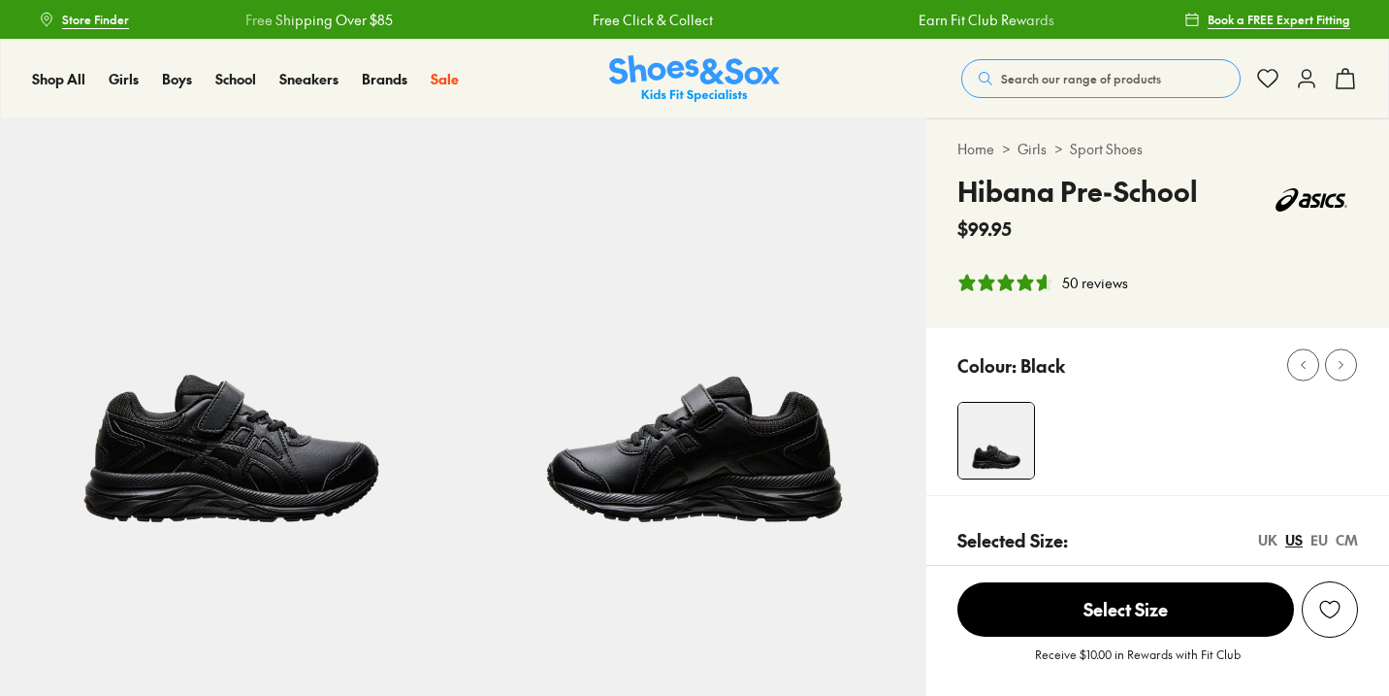
select select "*"
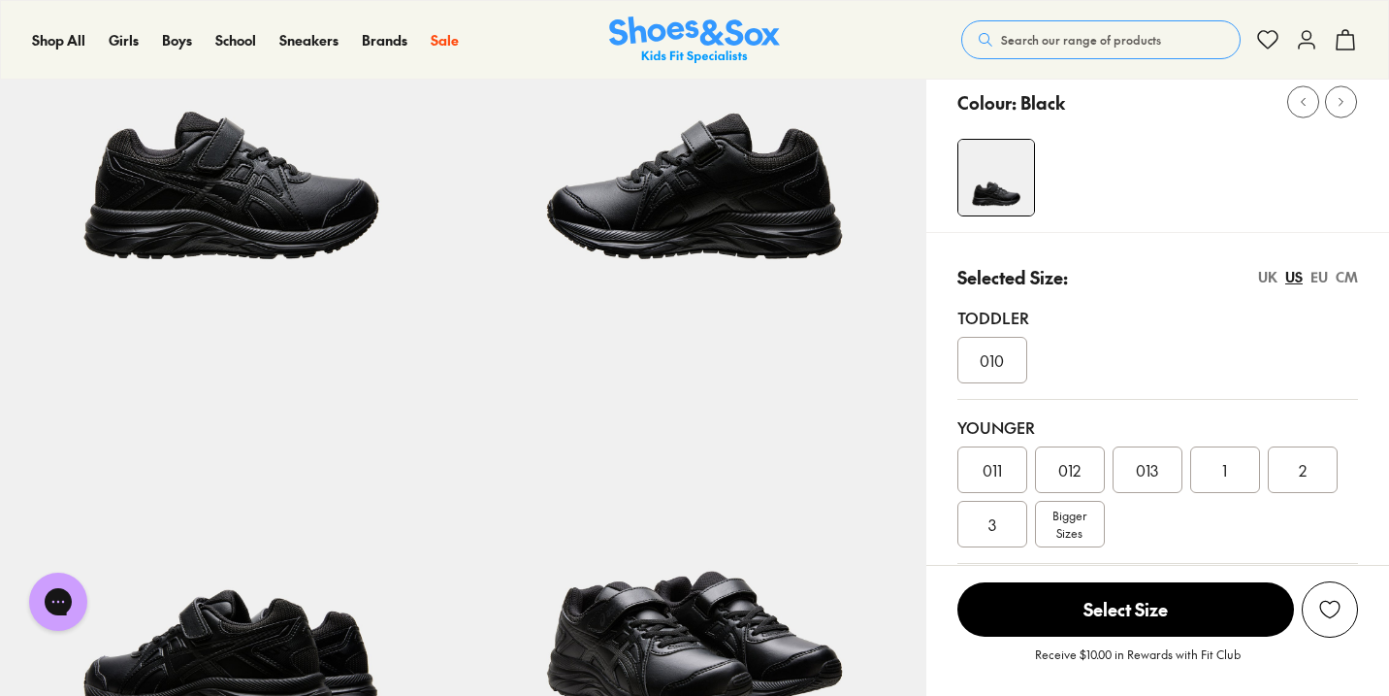
click at [1321, 278] on div "EU" at bounding box center [1319, 277] width 17 height 20
click at [1224, 471] on span "32.5" at bounding box center [1225, 469] width 28 height 23
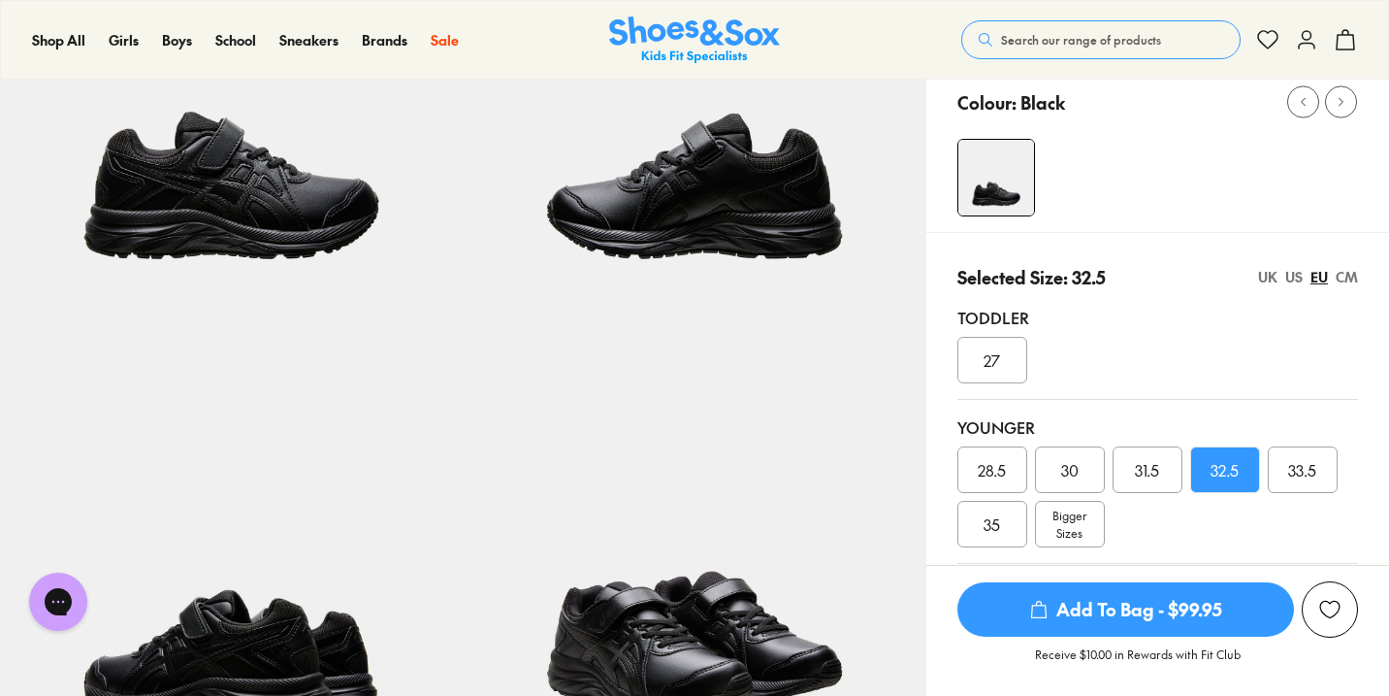
click at [1150, 609] on span "Add To Bag - $99.95" at bounding box center [1126, 609] width 337 height 54
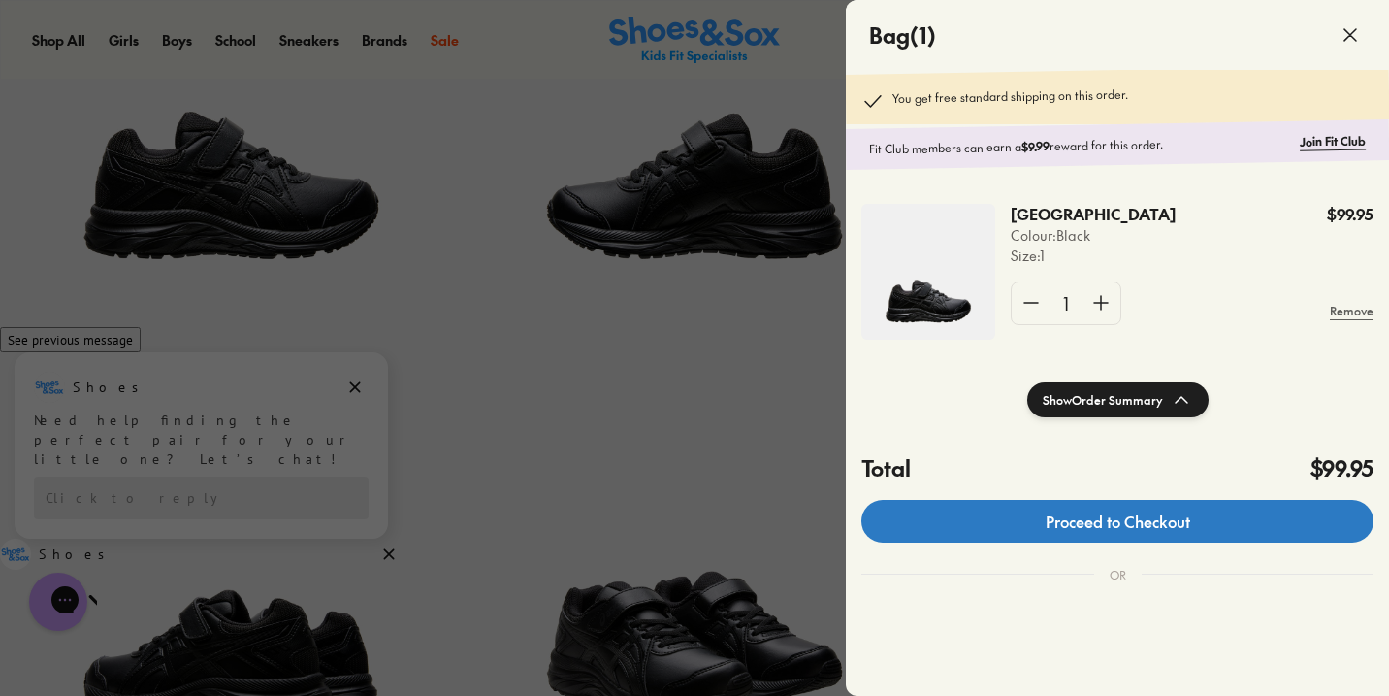
click at [1219, 542] on link "Proceed to Checkout" at bounding box center [1118, 521] width 512 height 43
